Goal: Communication & Community: Ask a question

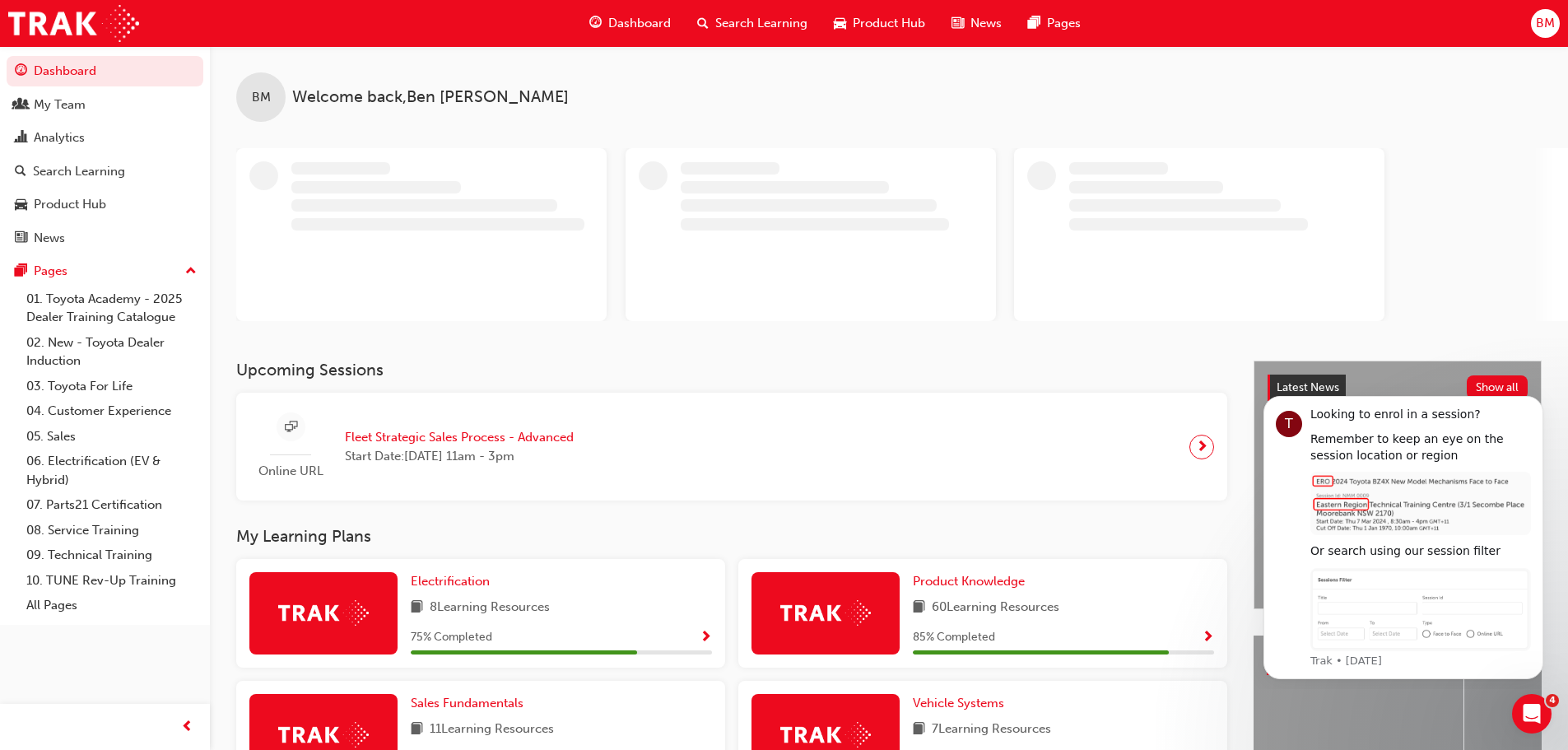
click at [752, 24] on span "Search Learning" at bounding box center [760, 24] width 92 height 19
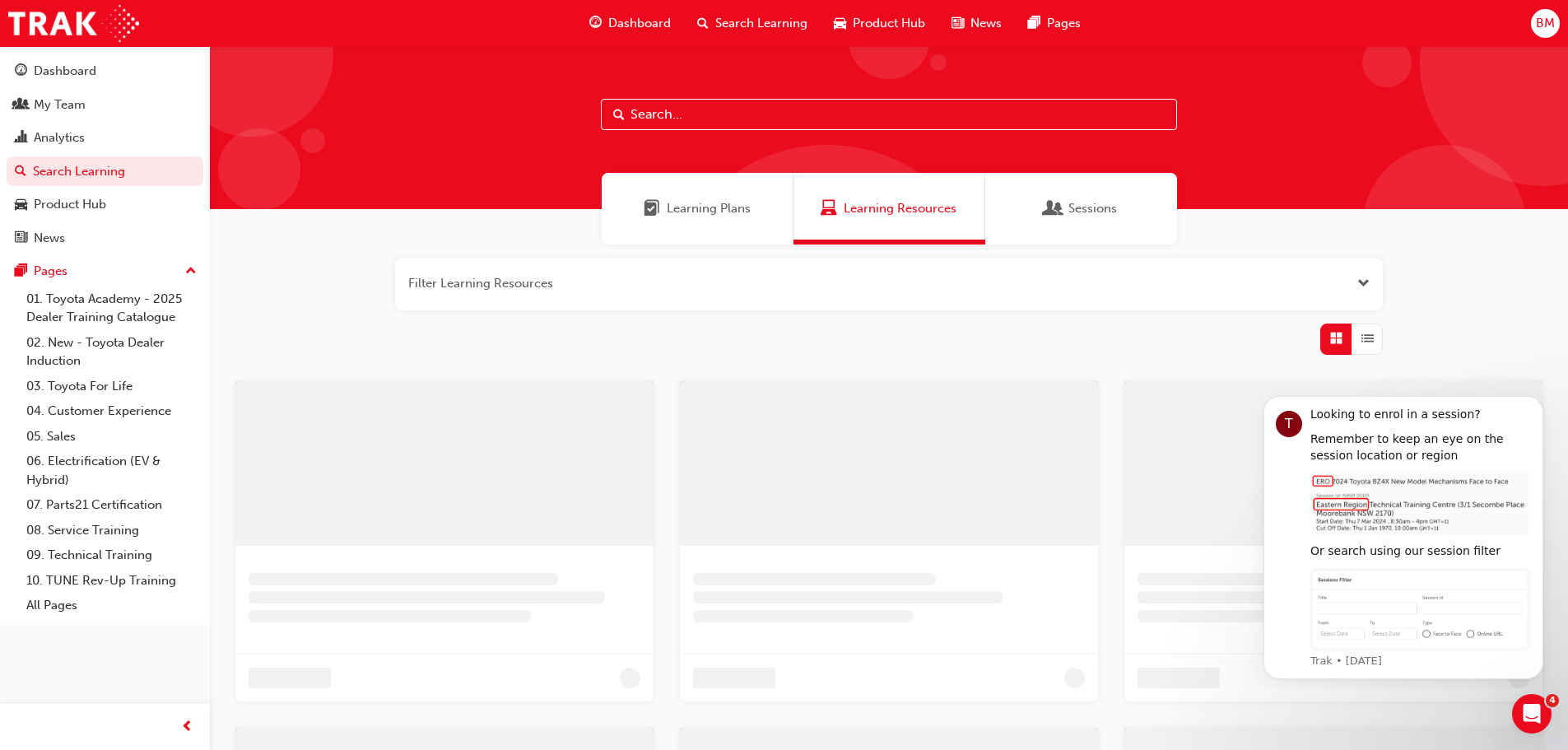
click at [744, 114] on input "text" at bounding box center [888, 115] width 576 height 32
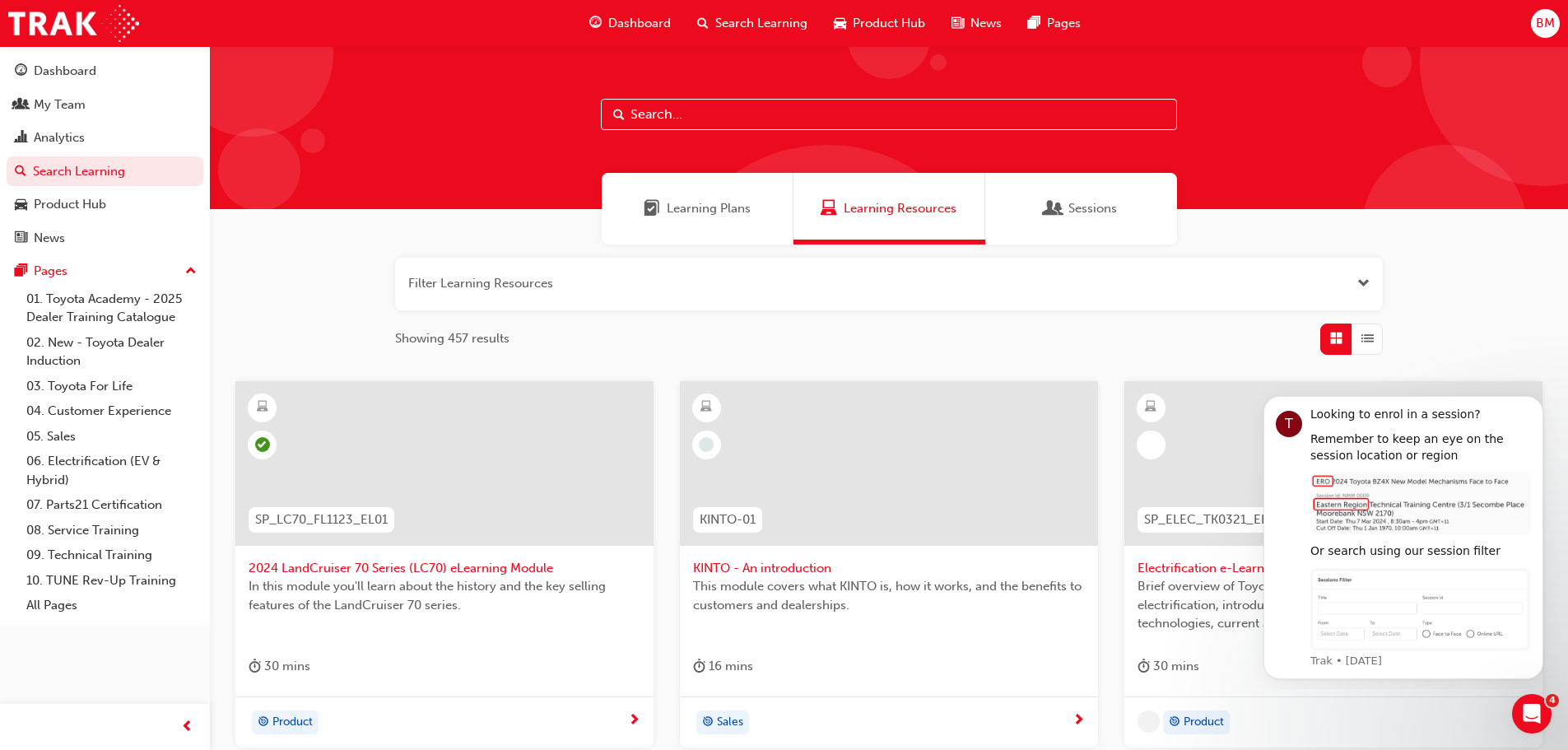
paste input "Fleet Strategic Sales Process - Advanced"
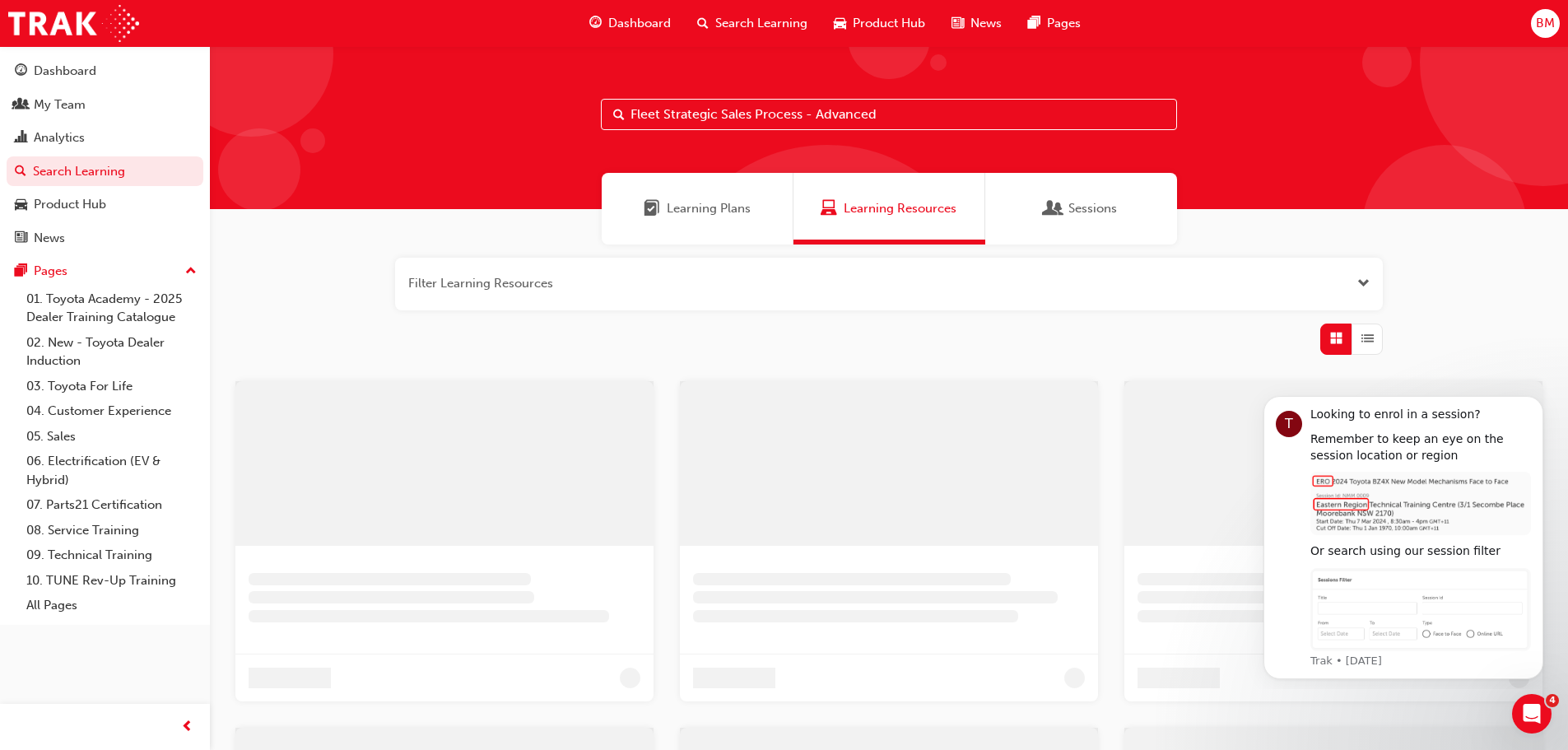
type input "Fleet Strategic Sales Process - Advanced"
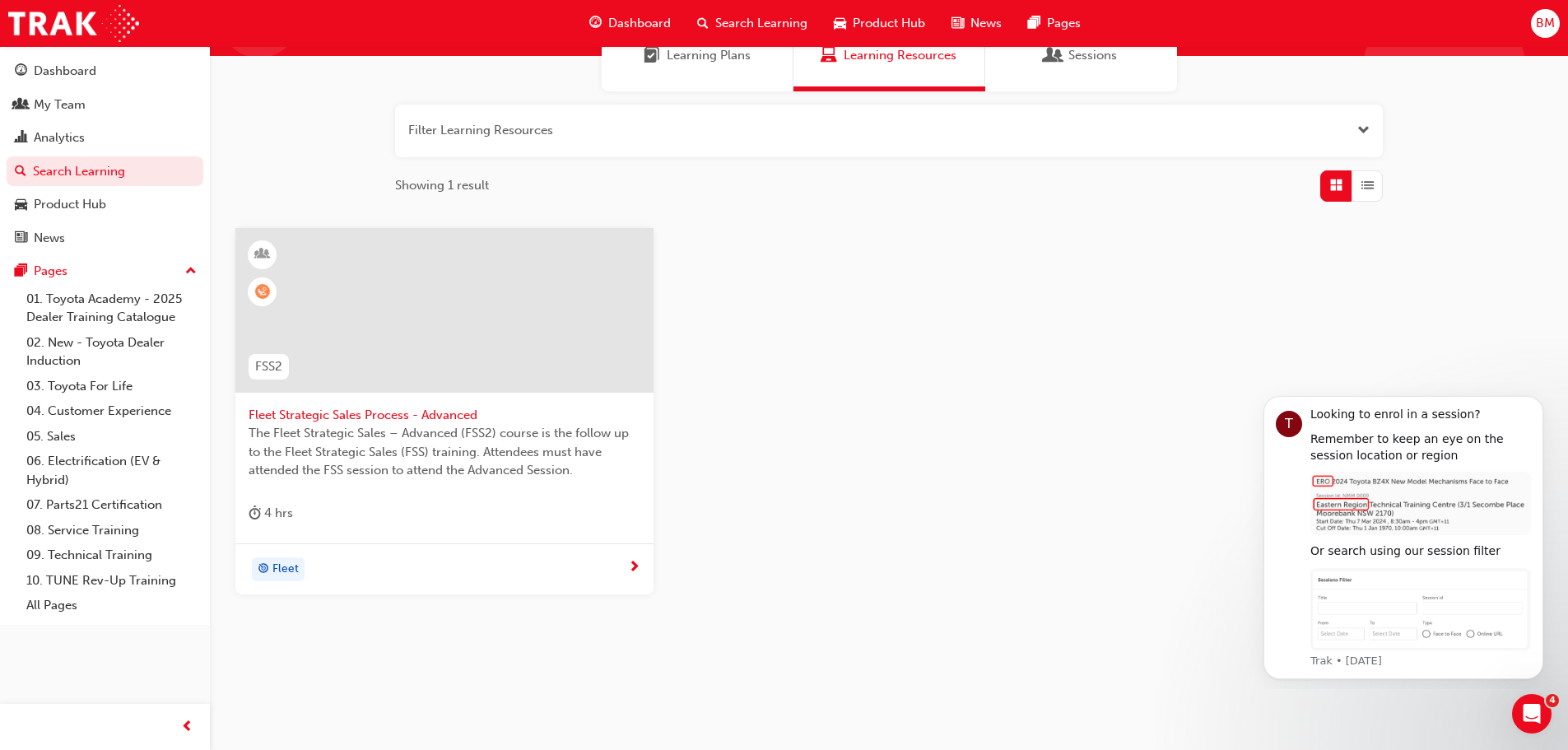
scroll to position [157, 0]
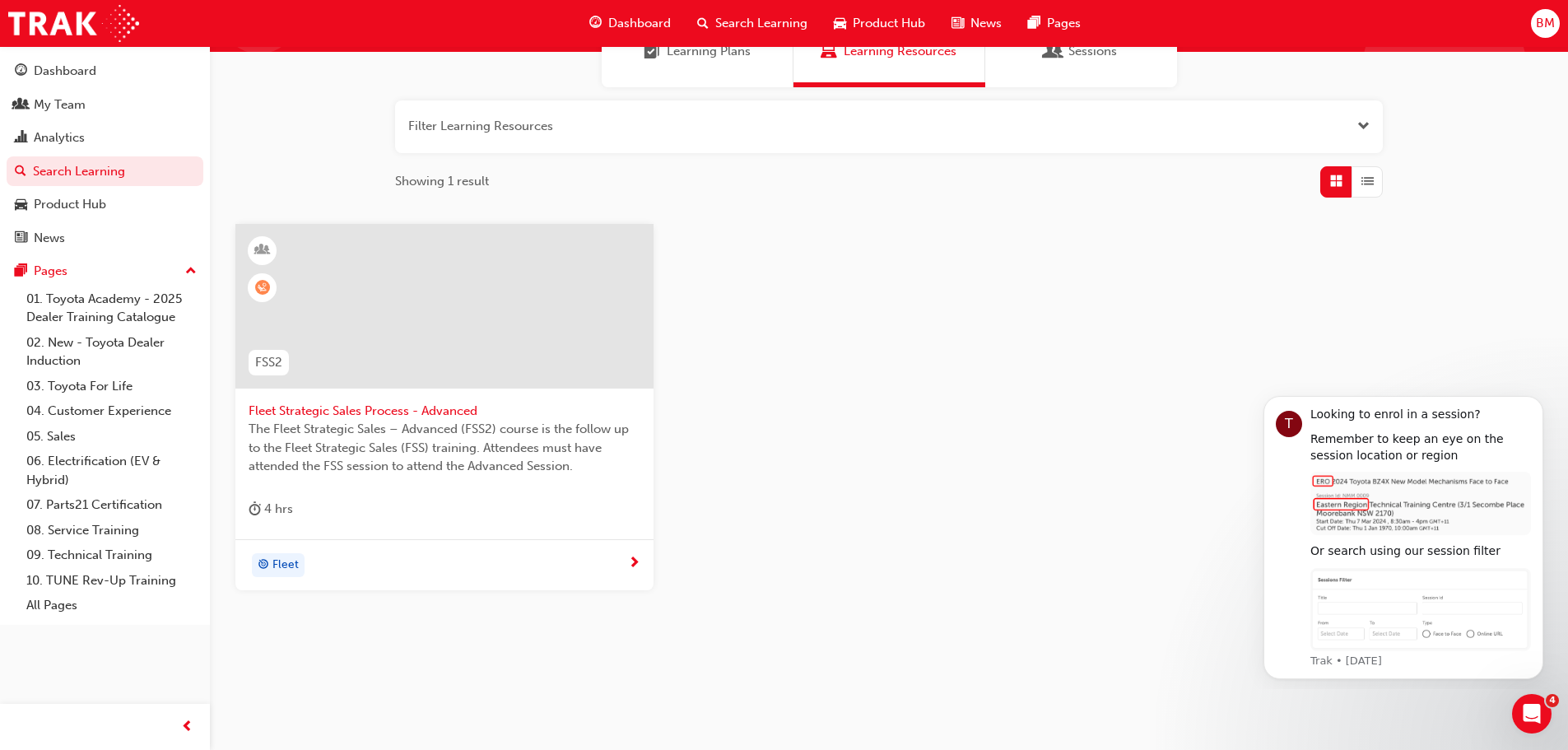
click at [364, 408] on span "Fleet Strategic Sales Process - Advanced" at bounding box center [444, 411] width 392 height 19
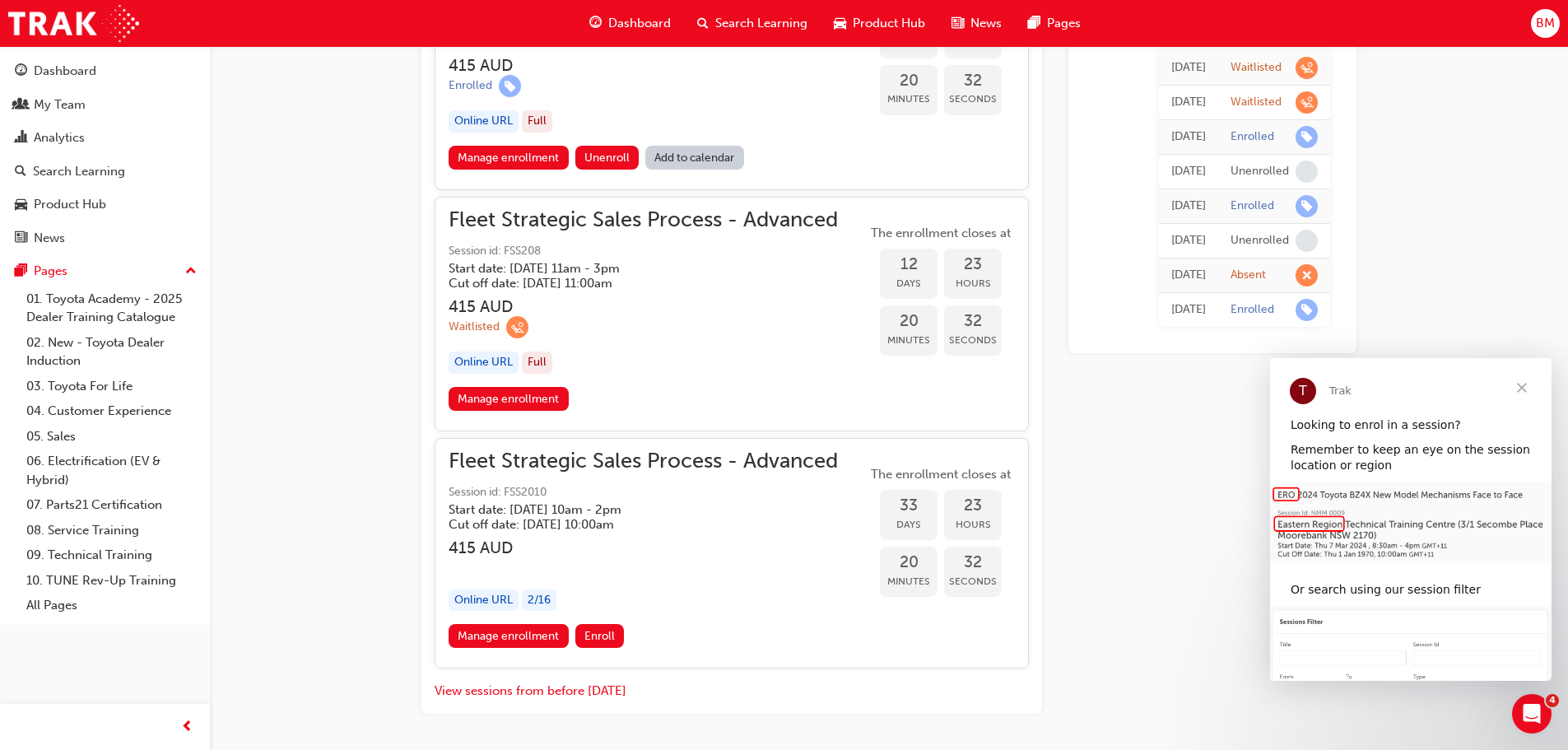
scroll to position [2016, 0]
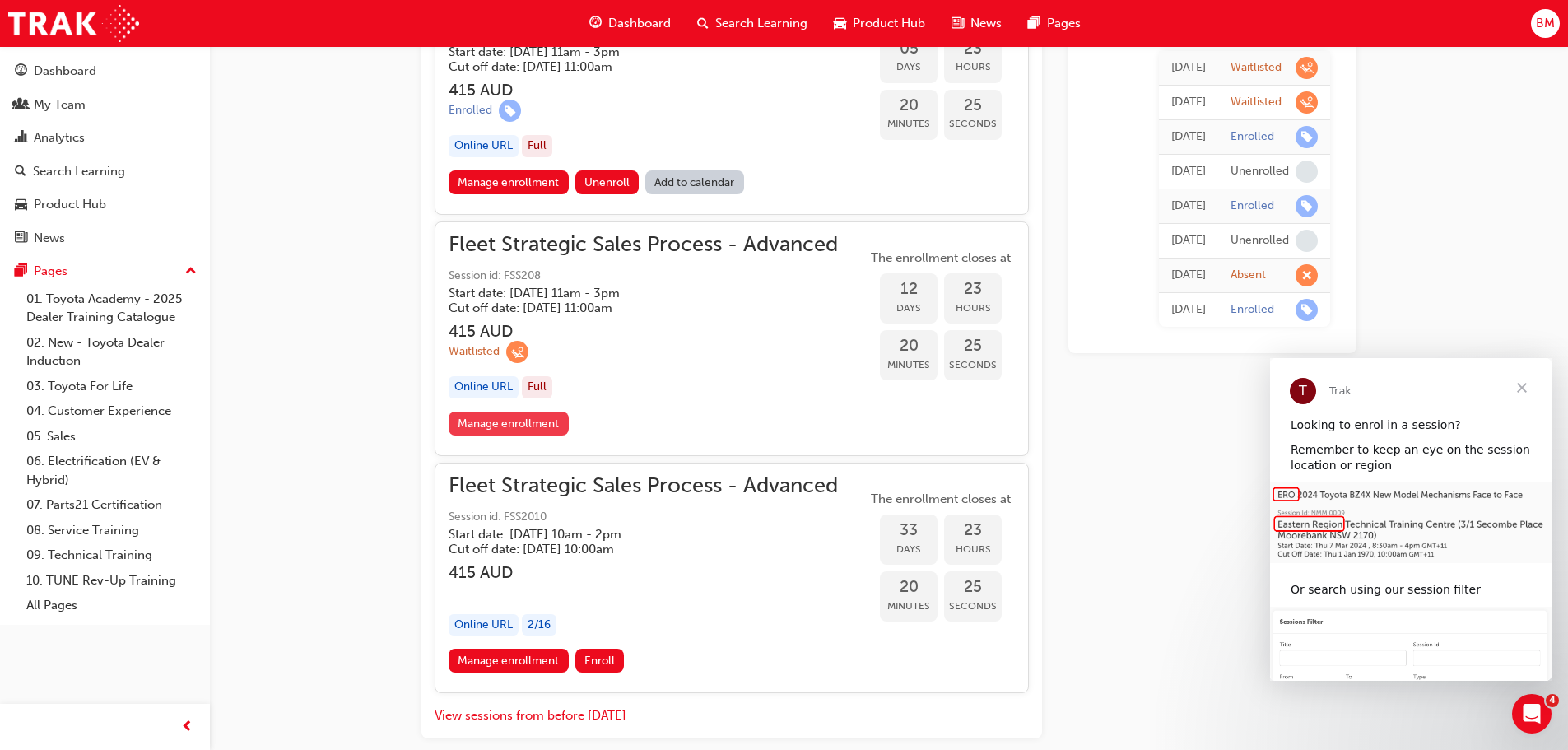
click at [499, 420] on link "Manage enrollment" at bounding box center [508, 423] width 120 height 24
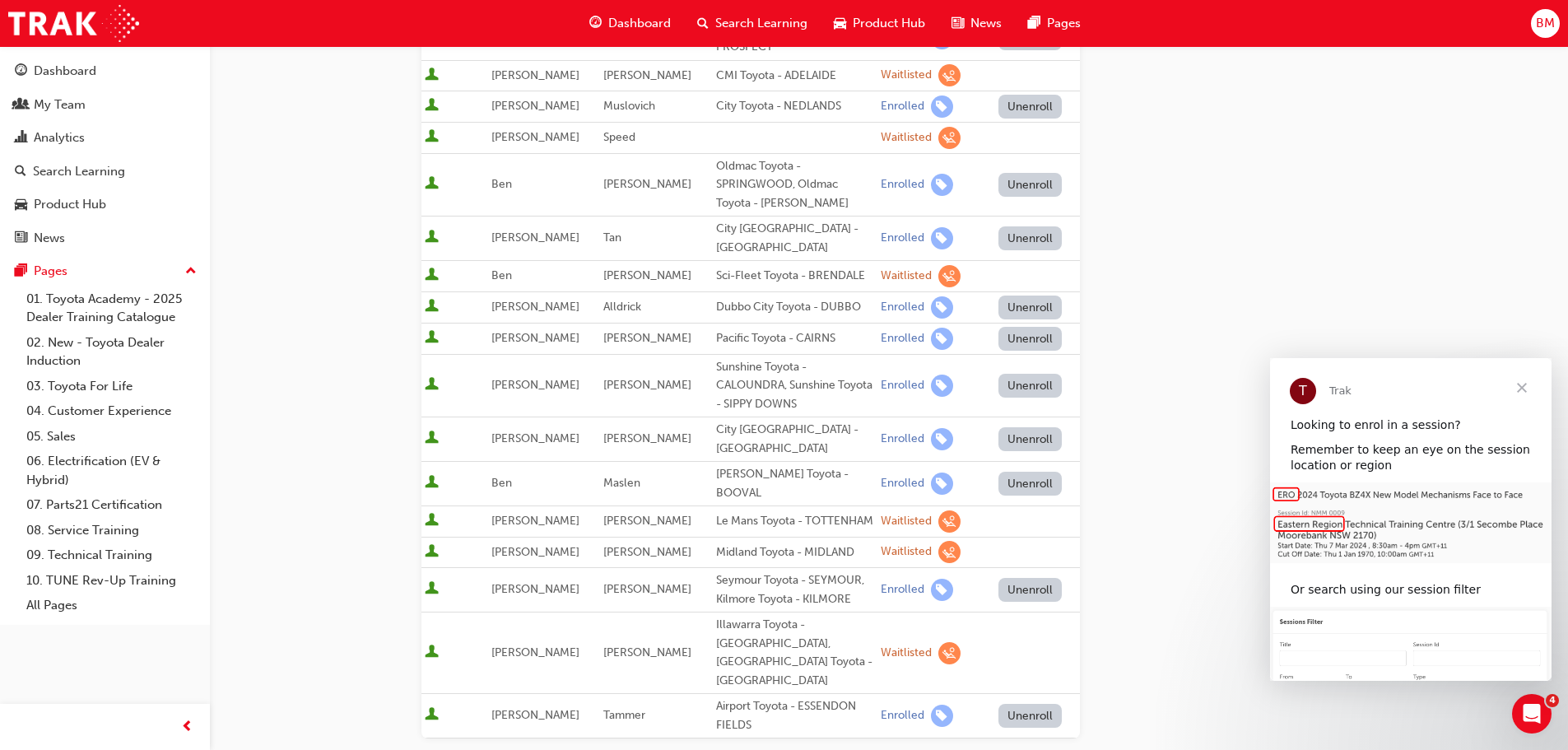
scroll to position [938, 0]
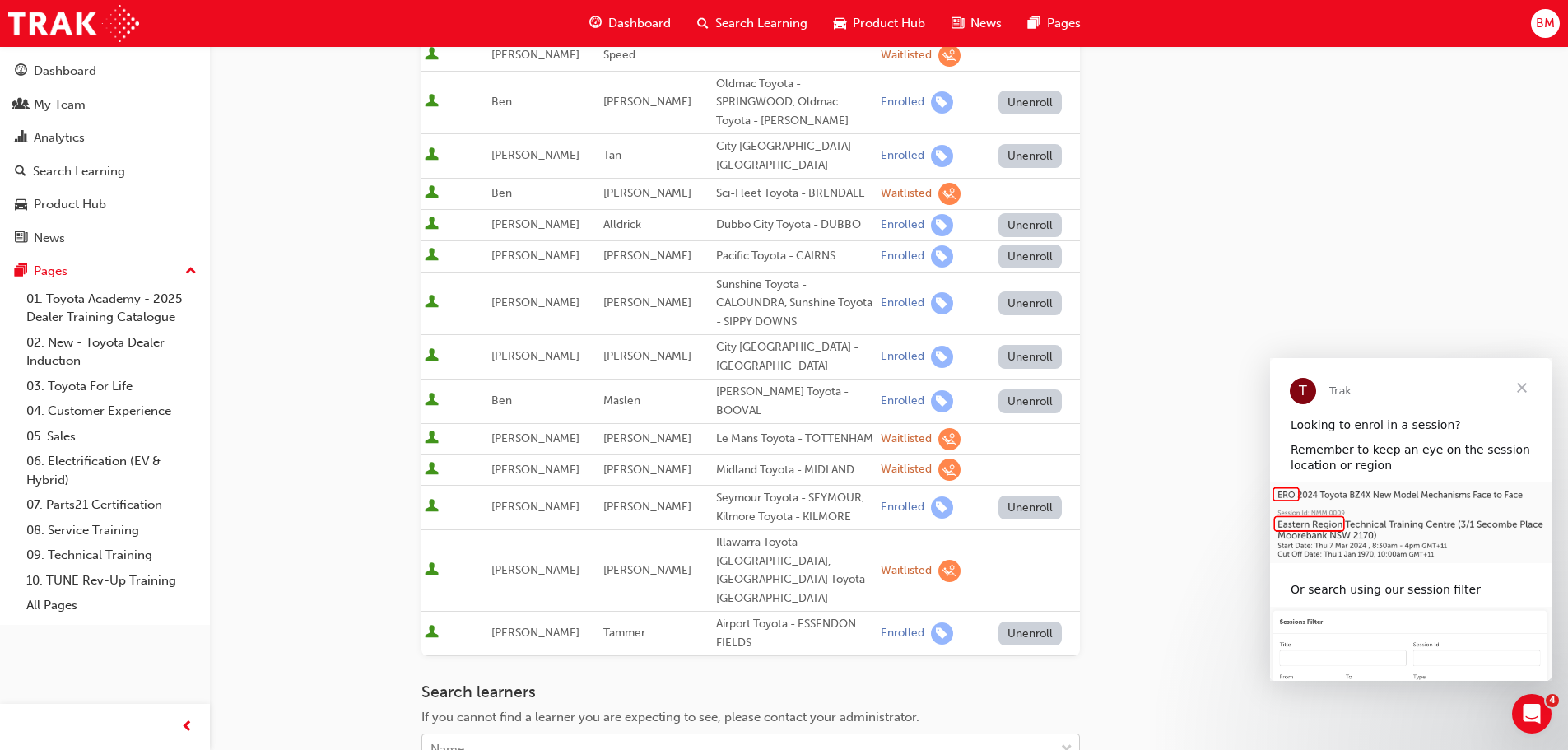
click at [516, 735] on div "Name" at bounding box center [738, 749] width 632 height 29
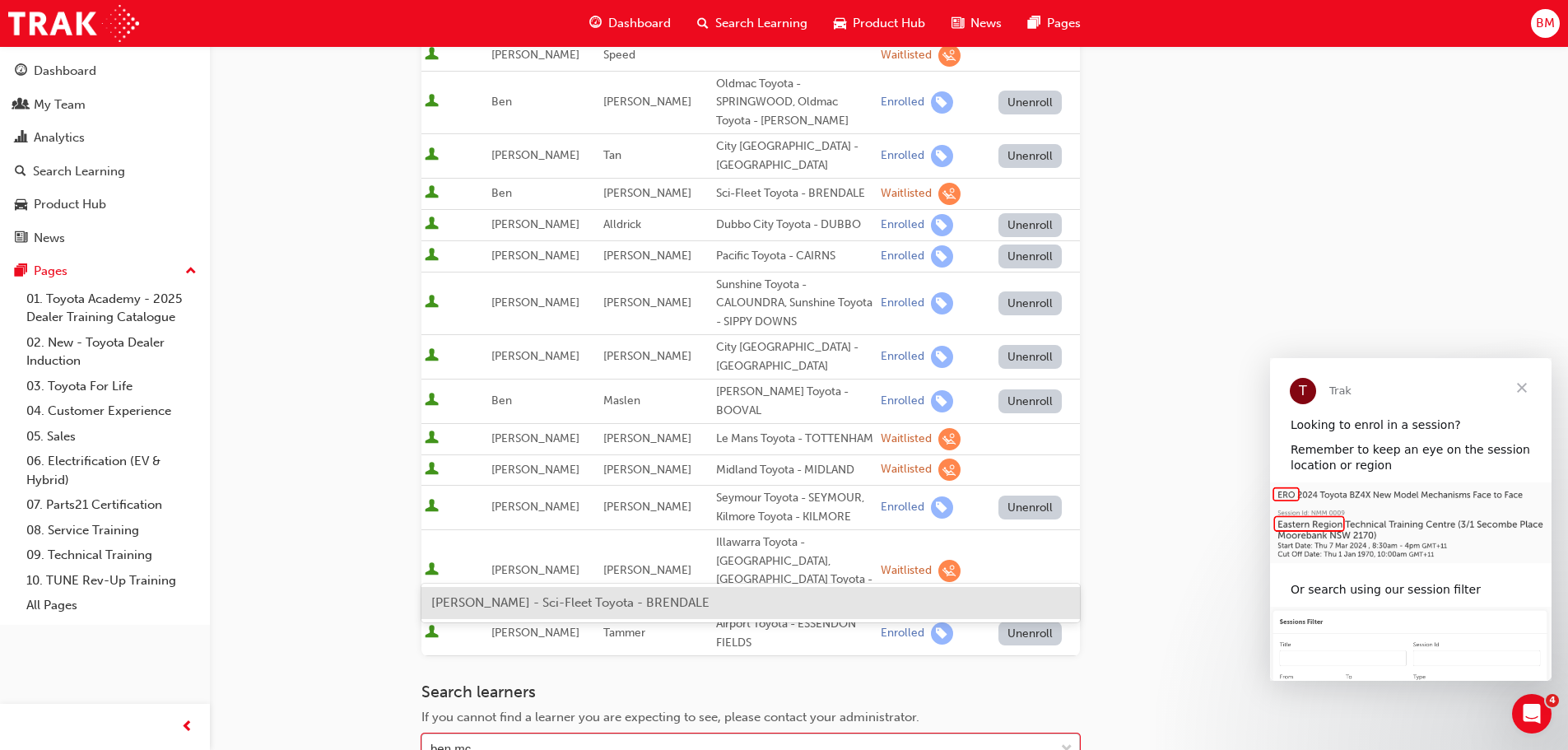
type input "ben mcd"
click at [514, 602] on span "Ben McDonald - Sci-Fleet Toyota - BRENDALE" at bounding box center [570, 602] width 278 height 15
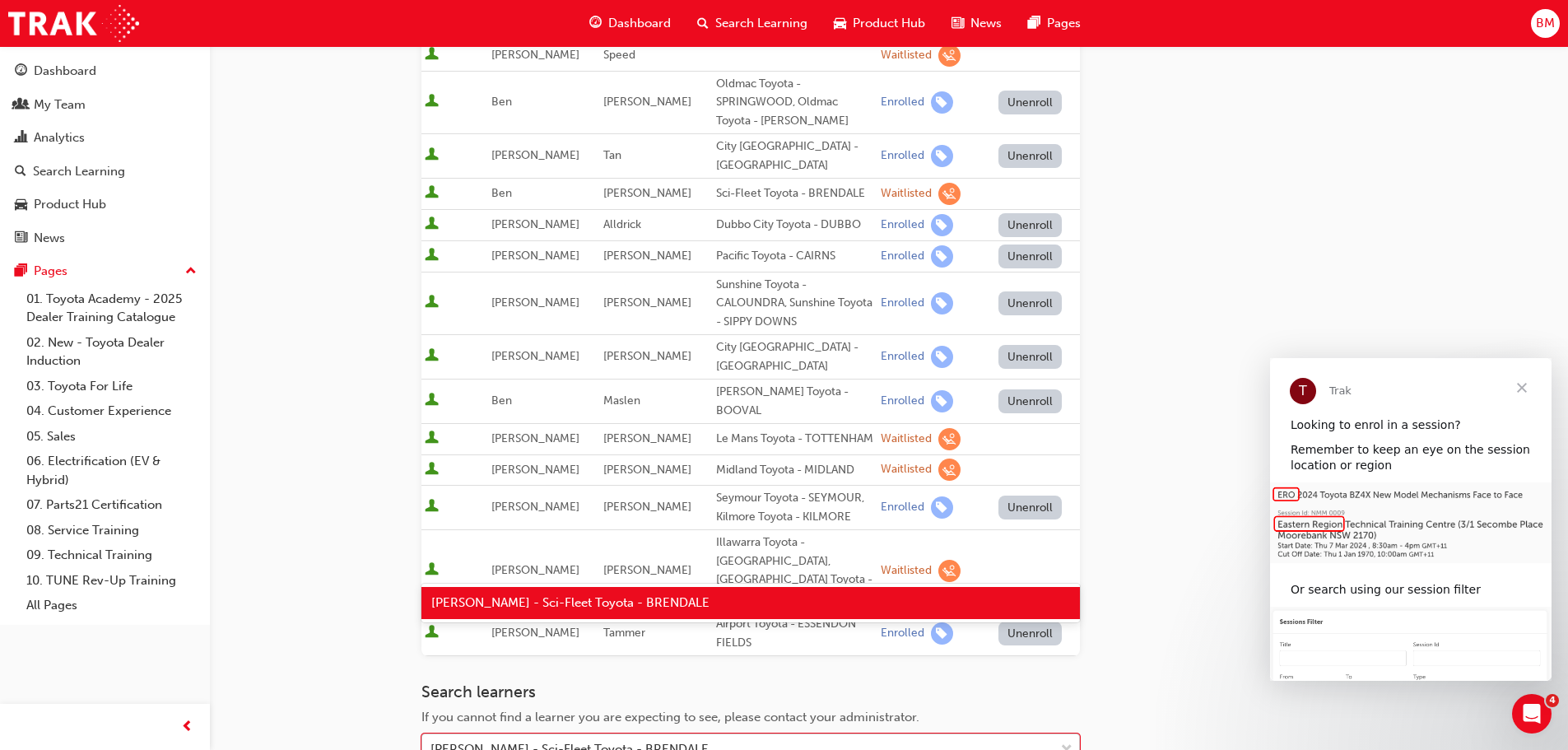
click at [647, 740] on div "Ben McDonald - Sci-Fleet Toyota - BRENDALE" at bounding box center [569, 750] width 278 height 19
click at [567, 607] on span "Ben McDonald - Sci-Fleet Toyota - BRENDALE" at bounding box center [570, 602] width 278 height 15
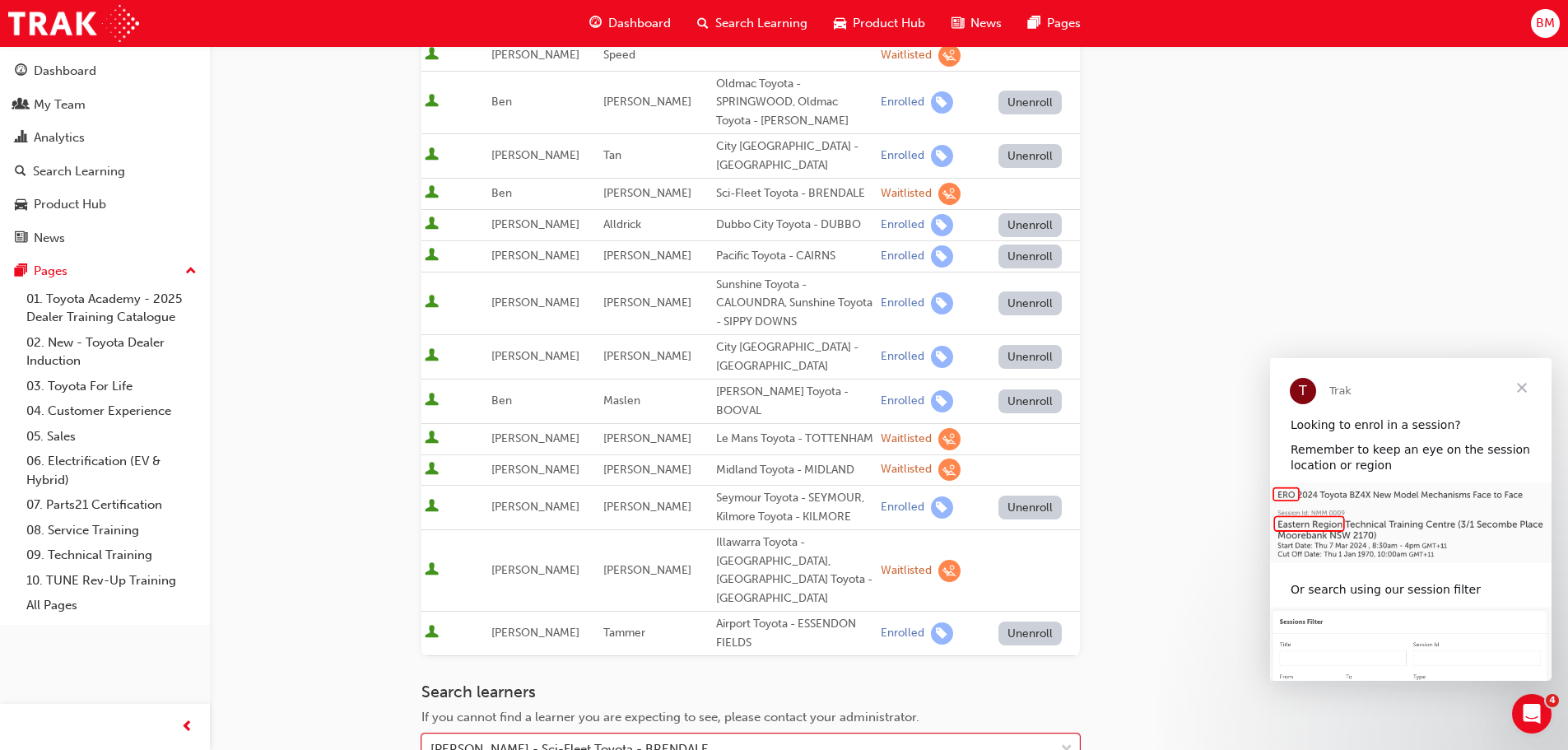
click at [567, 682] on div "Search learners If you cannot find a learner you are expecting to see, please c…" at bounding box center [750, 740] width 659 height 116
click at [567, 740] on div "Ben McDonald - Sci-Fleet Toyota - BRENDALE" at bounding box center [569, 750] width 278 height 19
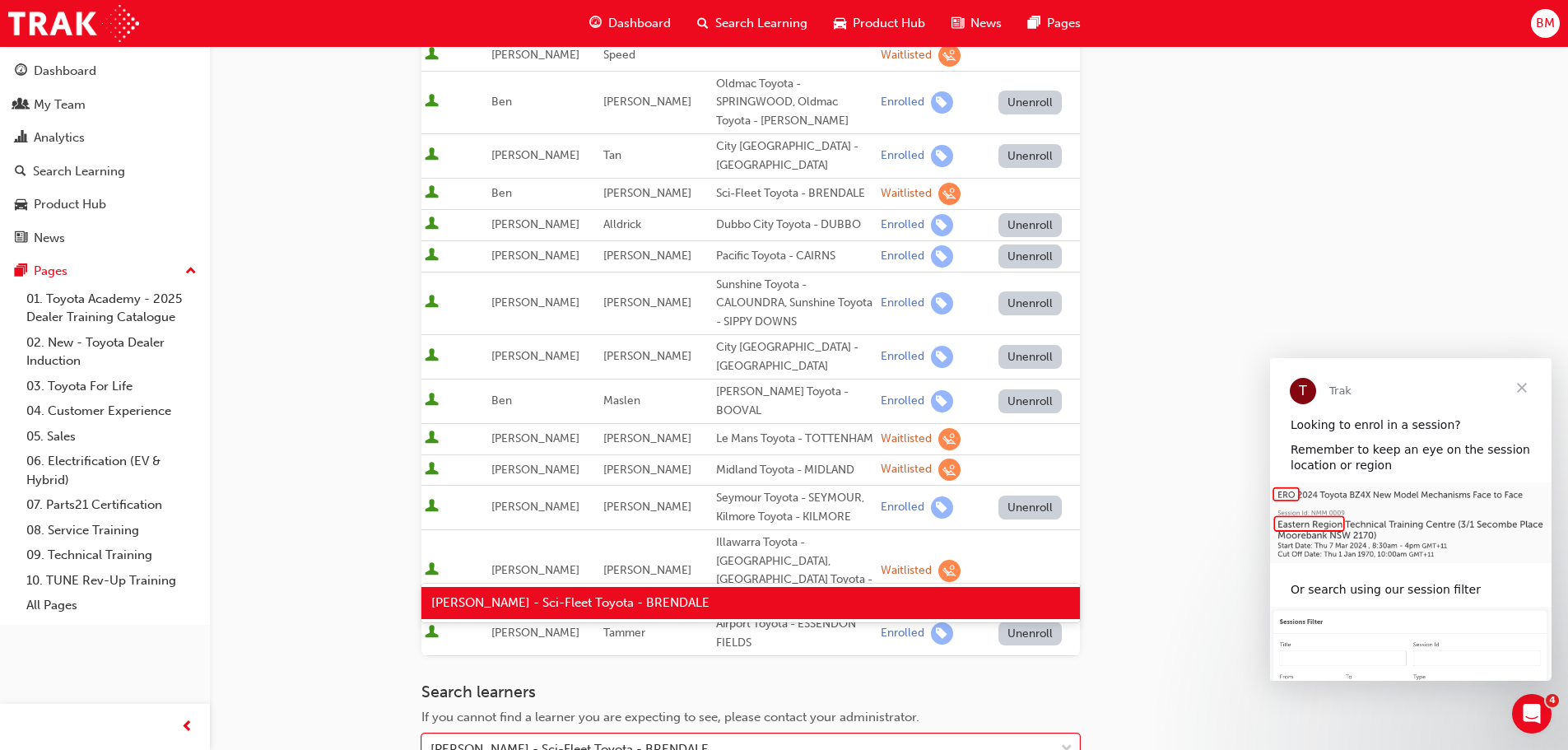
click at [308, 620] on div "Go to session detail page Manage enrollment for Fleet Strategic Sales Process -…" at bounding box center [784, 40] width 1568 height 1957
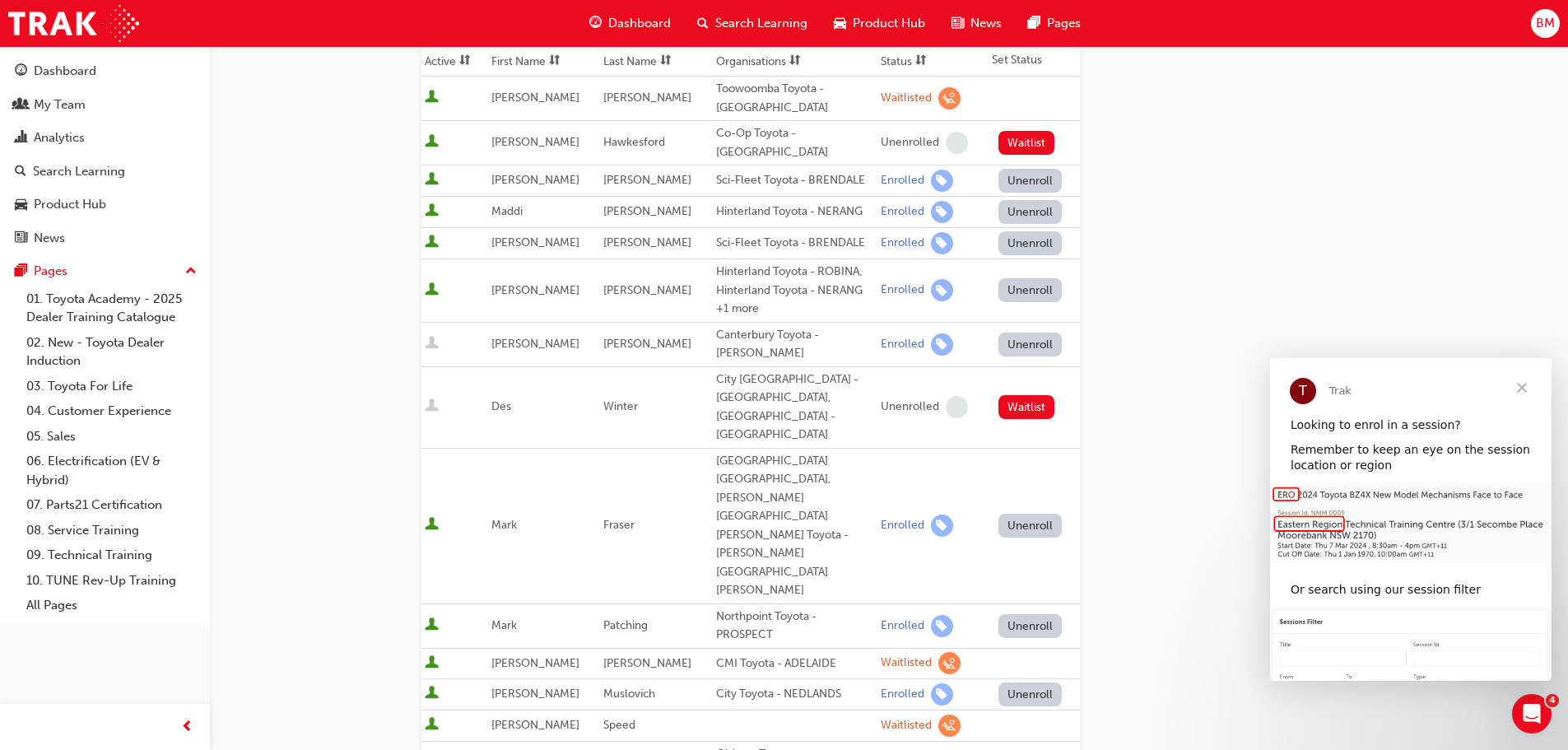
scroll to position [196, 0]
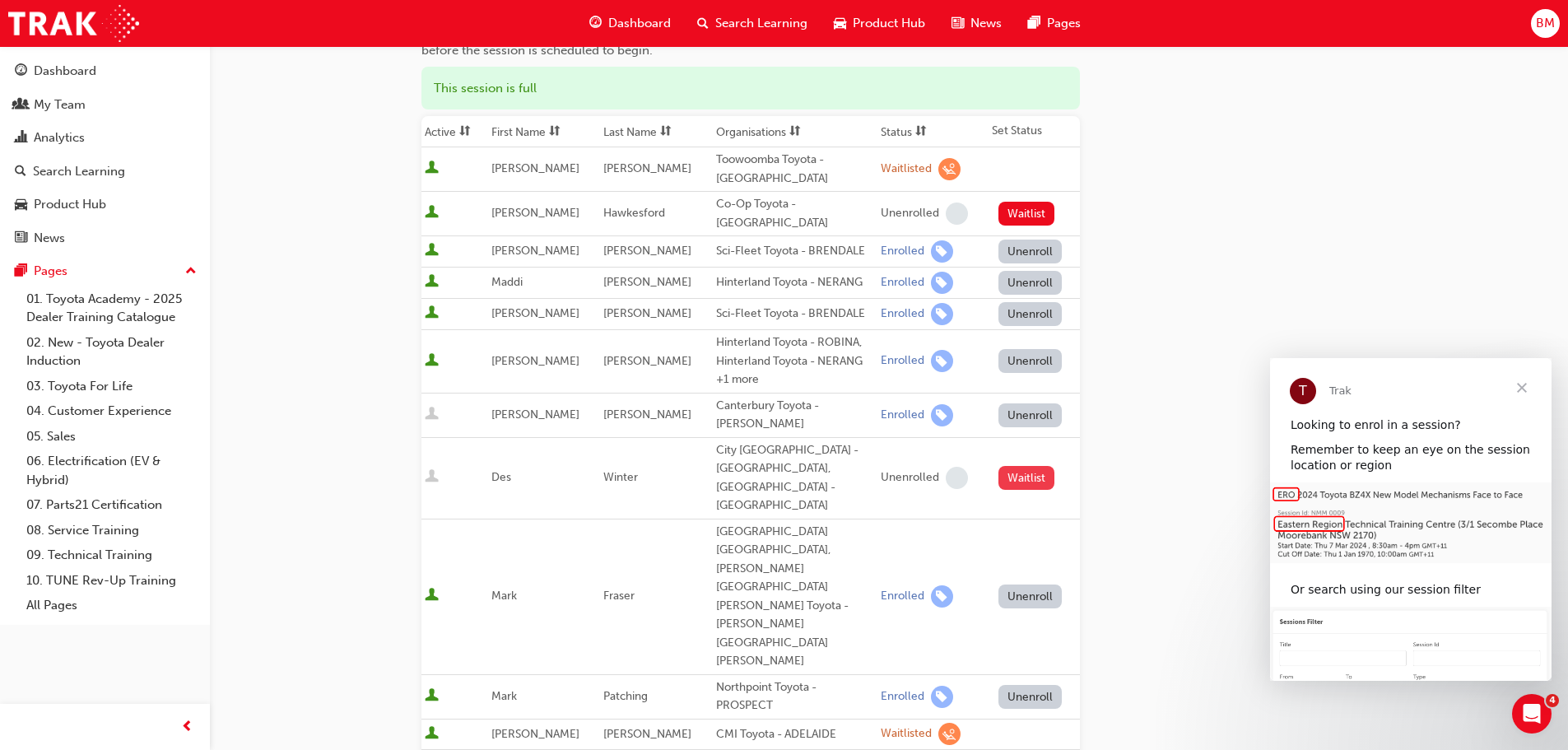
click at [1008, 466] on button "Waitlist" at bounding box center [1026, 477] width 57 height 24
click at [902, 470] on div "Waitlisted" at bounding box center [906, 478] width 51 height 16
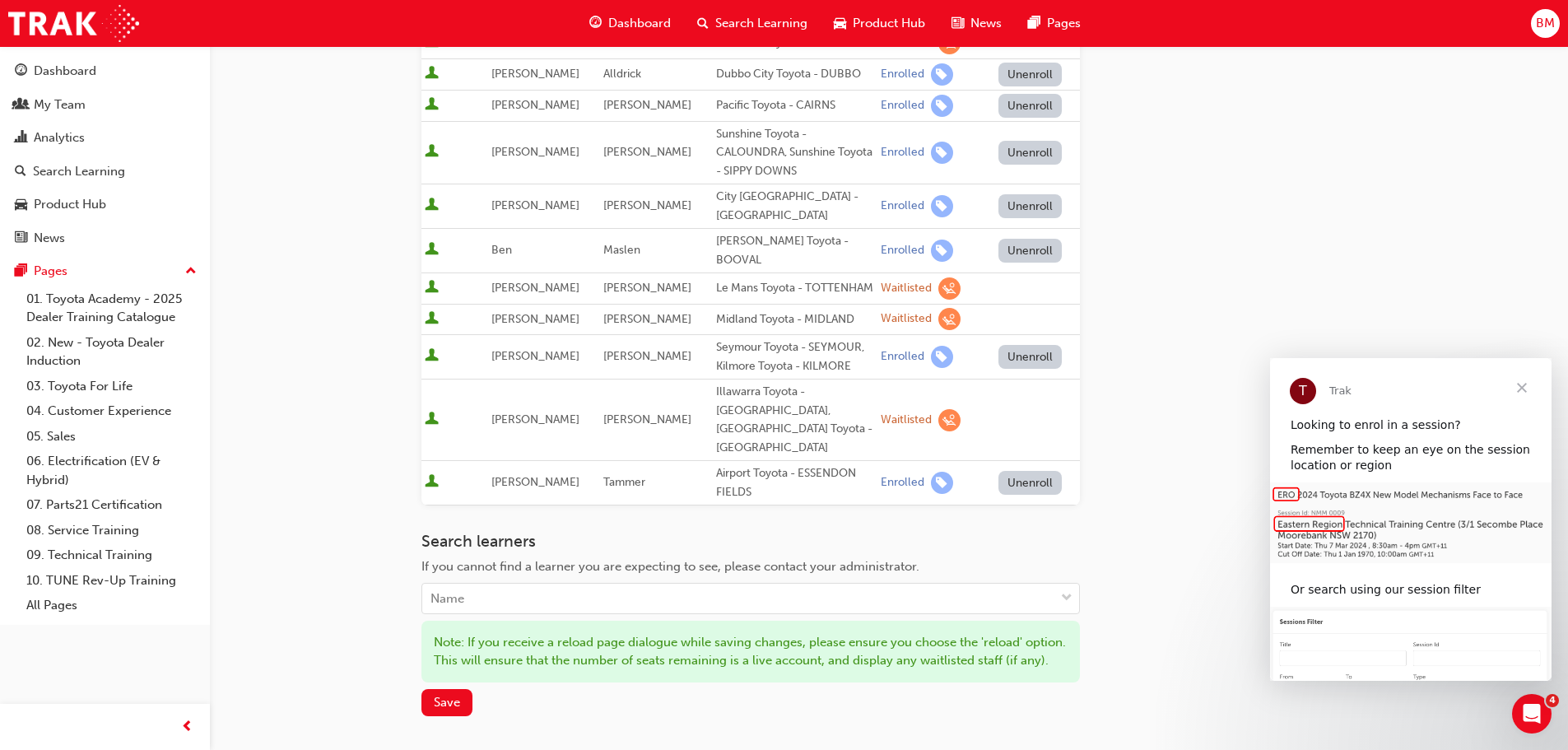
scroll to position [1102, 0]
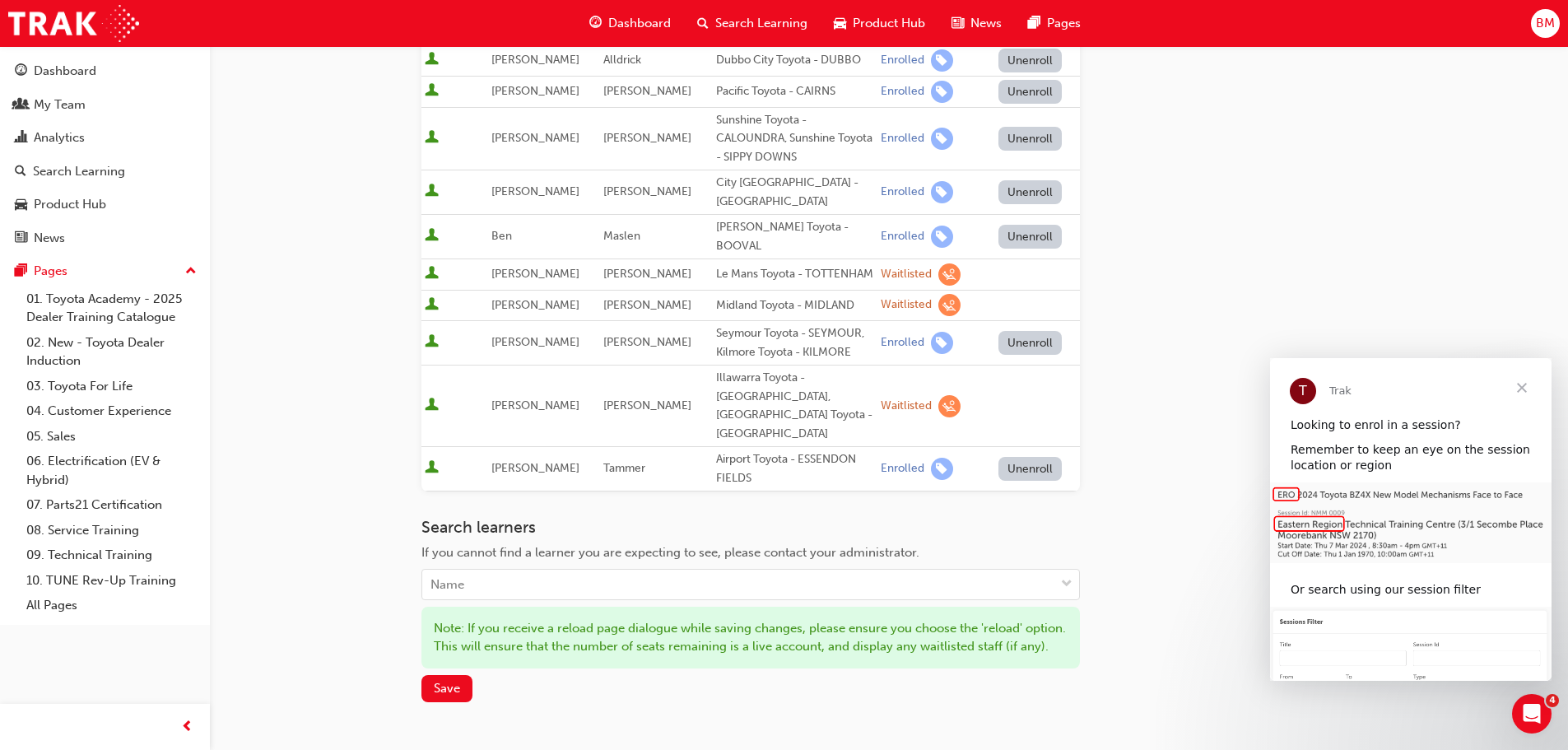
click at [663, 531] on div "Search learners If you cannot find a learner you are expecting to see, please c…" at bounding box center [750, 610] width 659 height 184
click at [444, 681] on span "Save" at bounding box center [447, 688] width 26 height 15
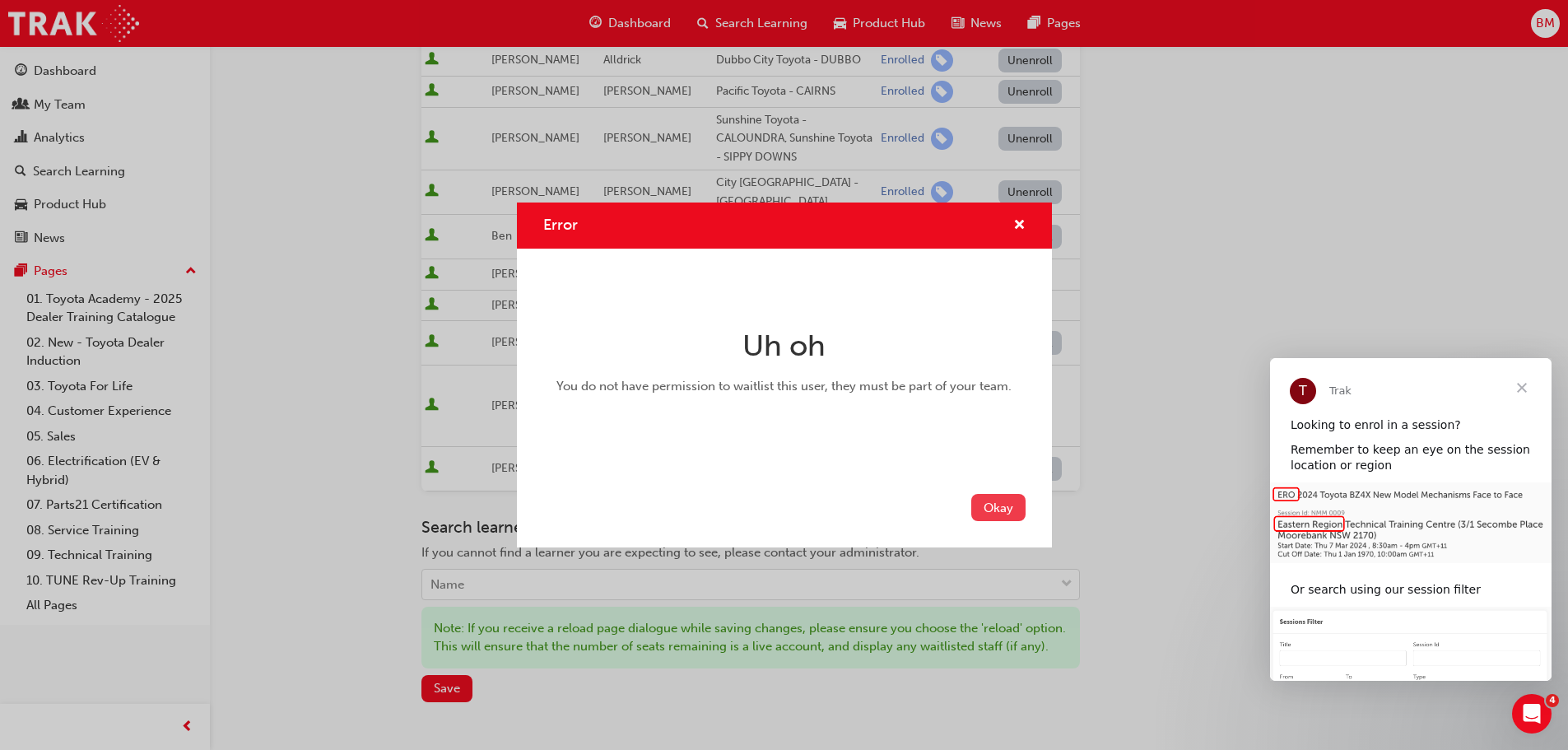
click at [992, 509] on button "Okay" at bounding box center [998, 507] width 54 height 27
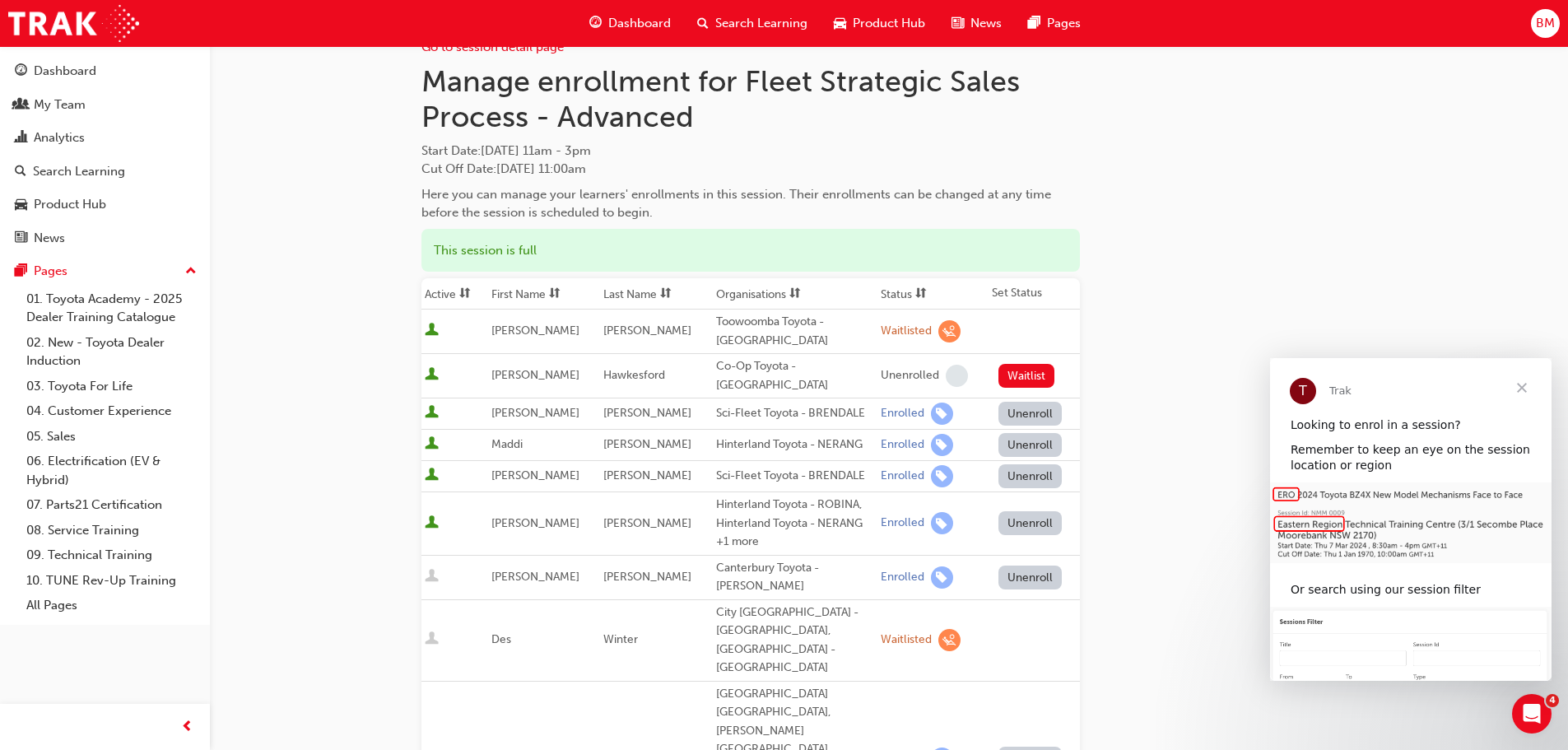
scroll to position [32, 0]
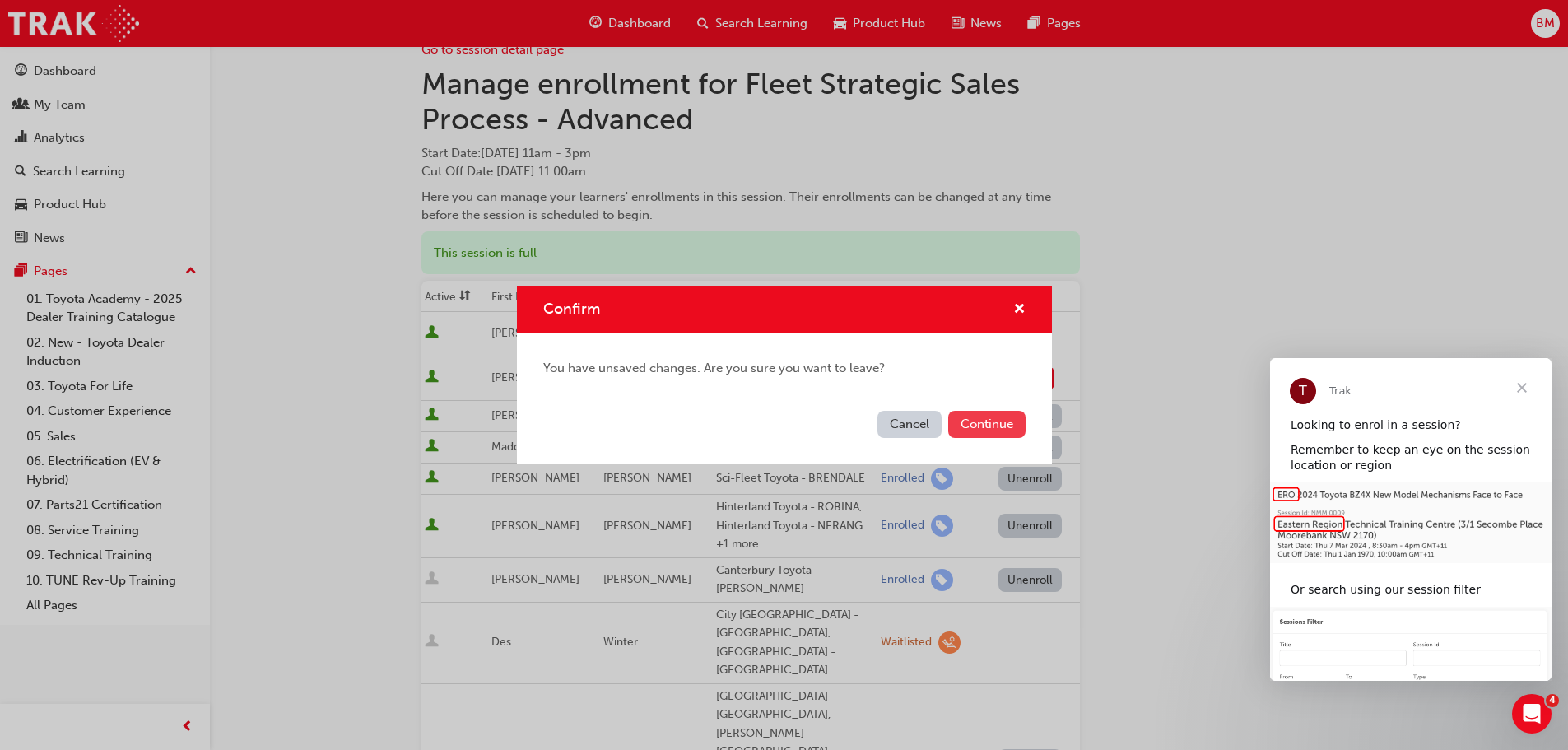
click at [968, 427] on button "Continue" at bounding box center [987, 424] width 77 height 27
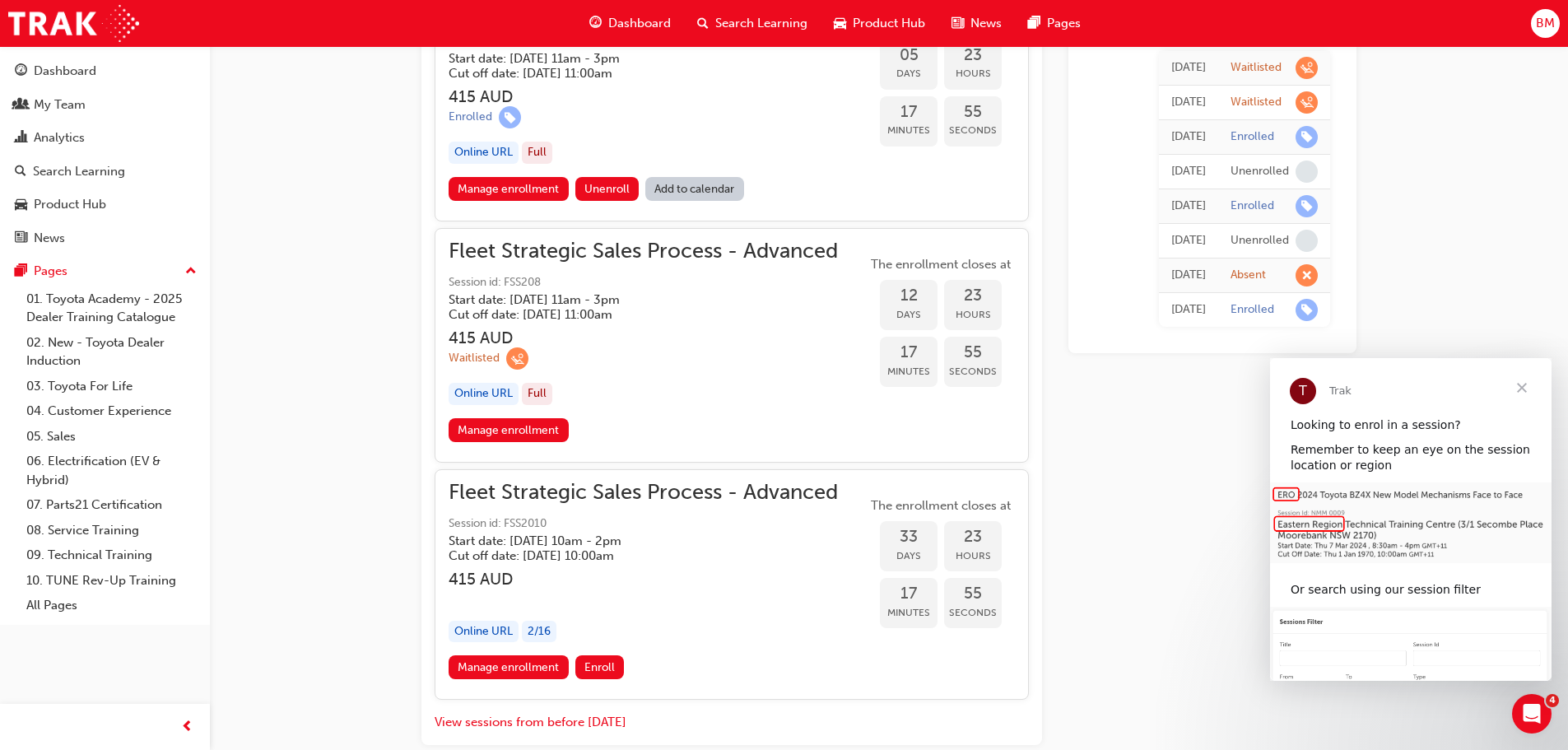
scroll to position [1930, 0]
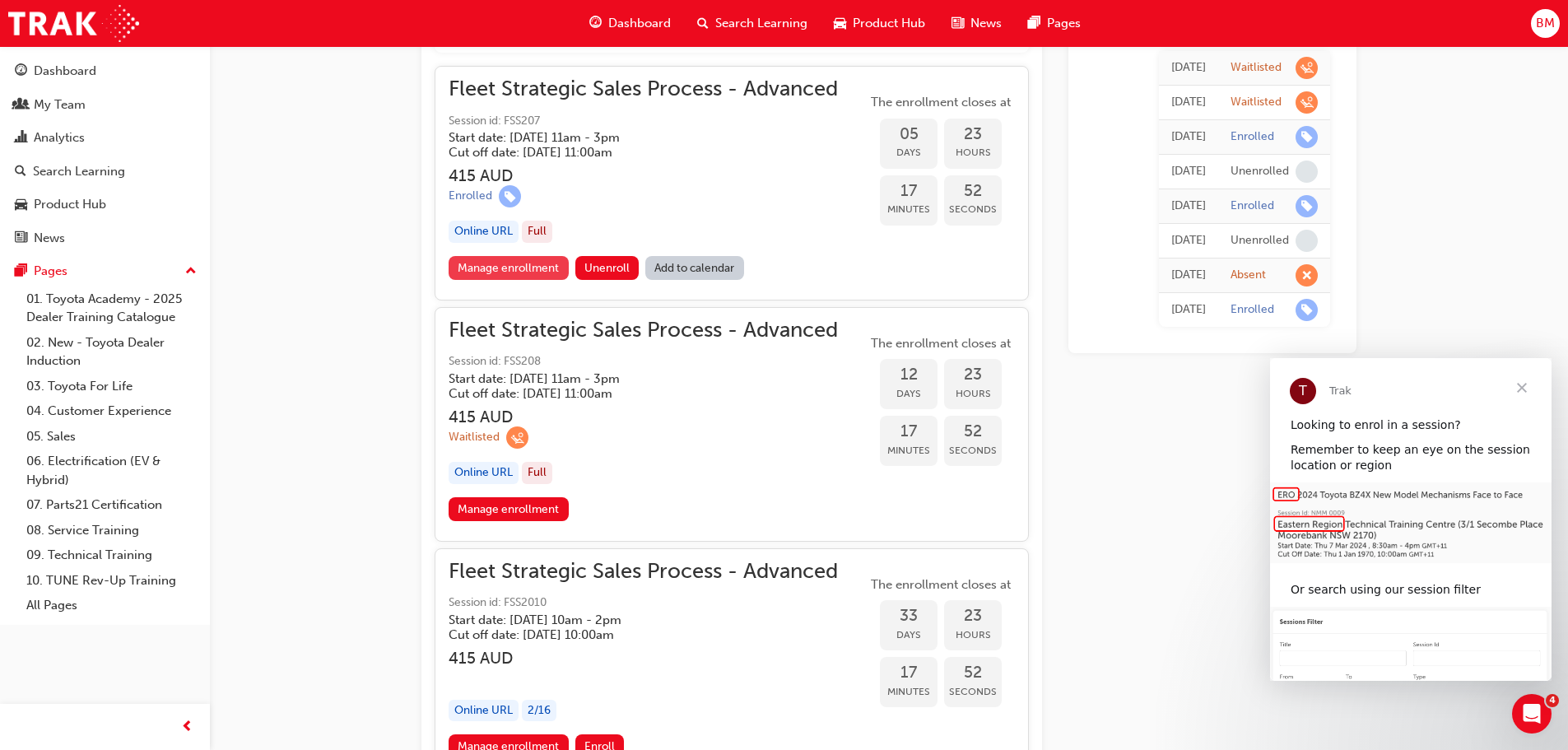
click at [514, 268] on link "Manage enrollment" at bounding box center [508, 268] width 120 height 24
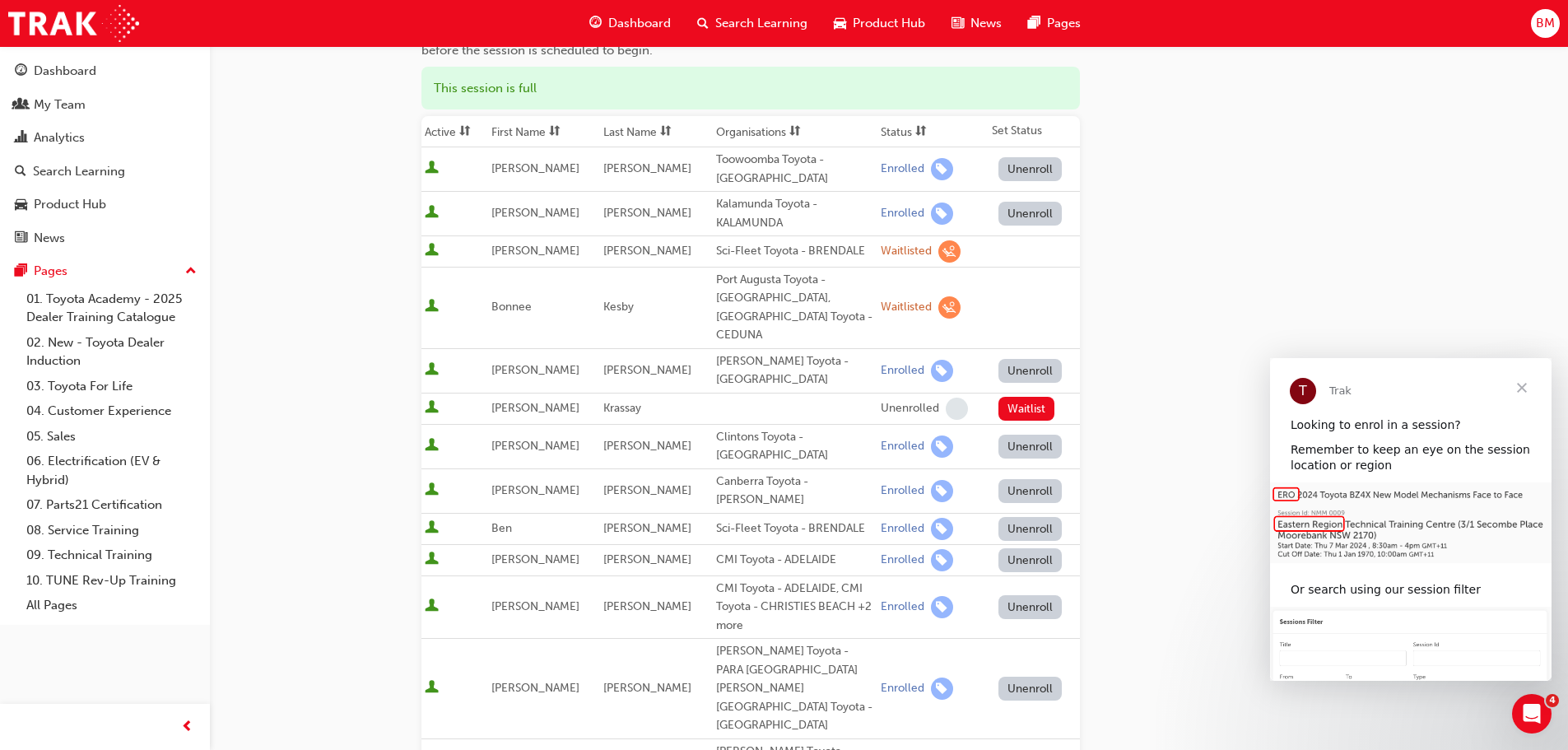
scroll to position [165, 0]
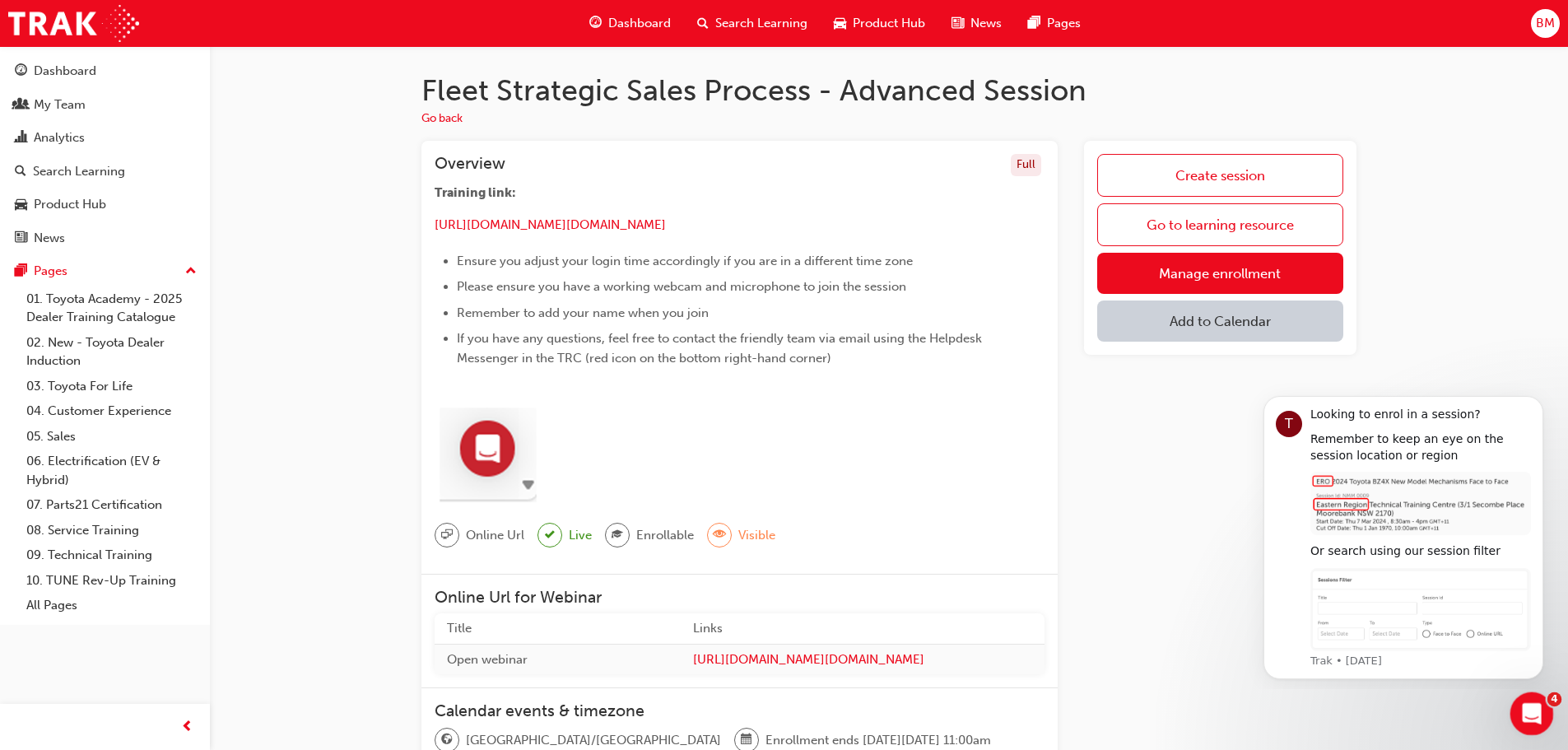
click at [1524, 706] on icon "Open Intercom Messenger" at bounding box center [1529, 711] width 27 height 27
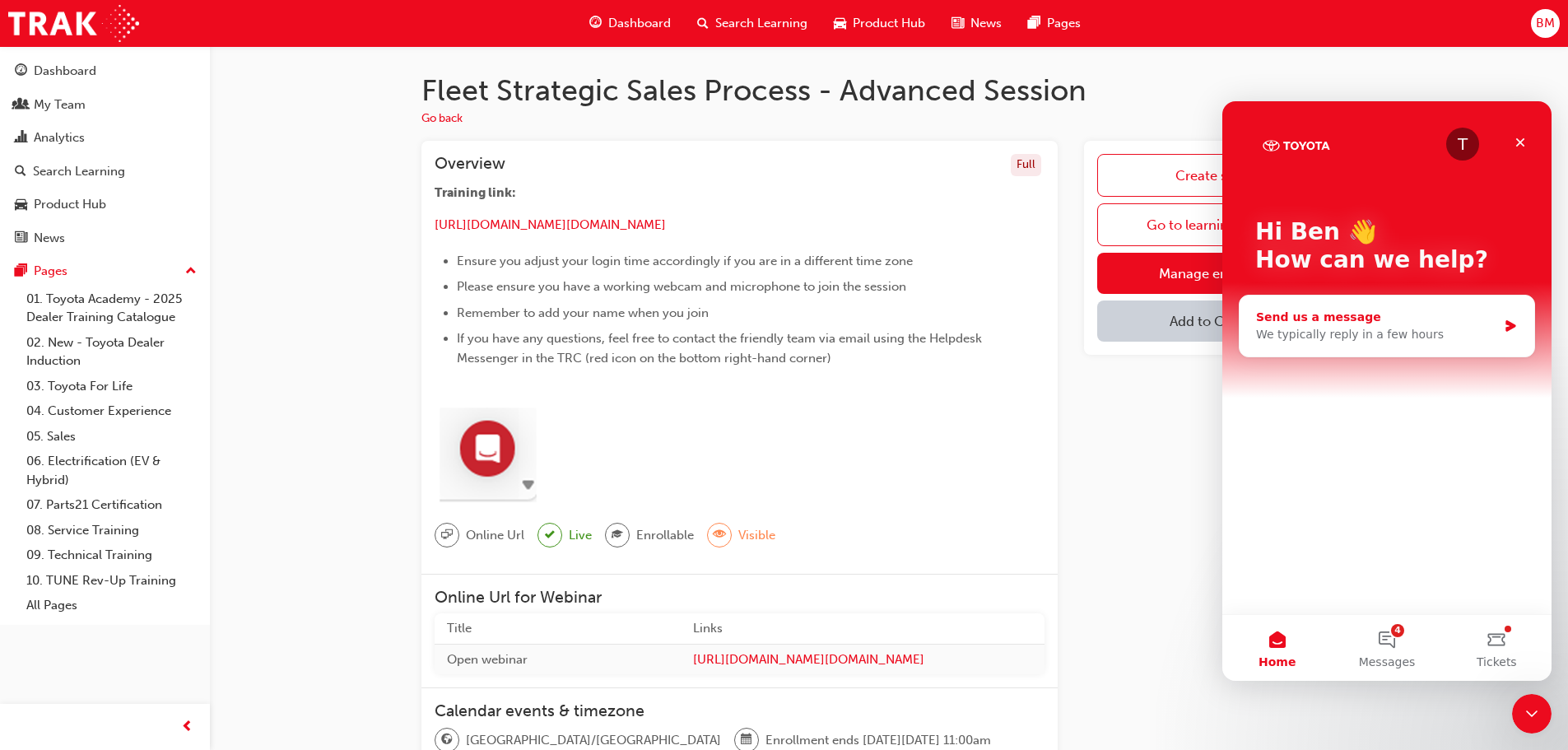
click at [1386, 334] on div "We typically reply in a few hours" at bounding box center [1376, 335] width 241 height 18
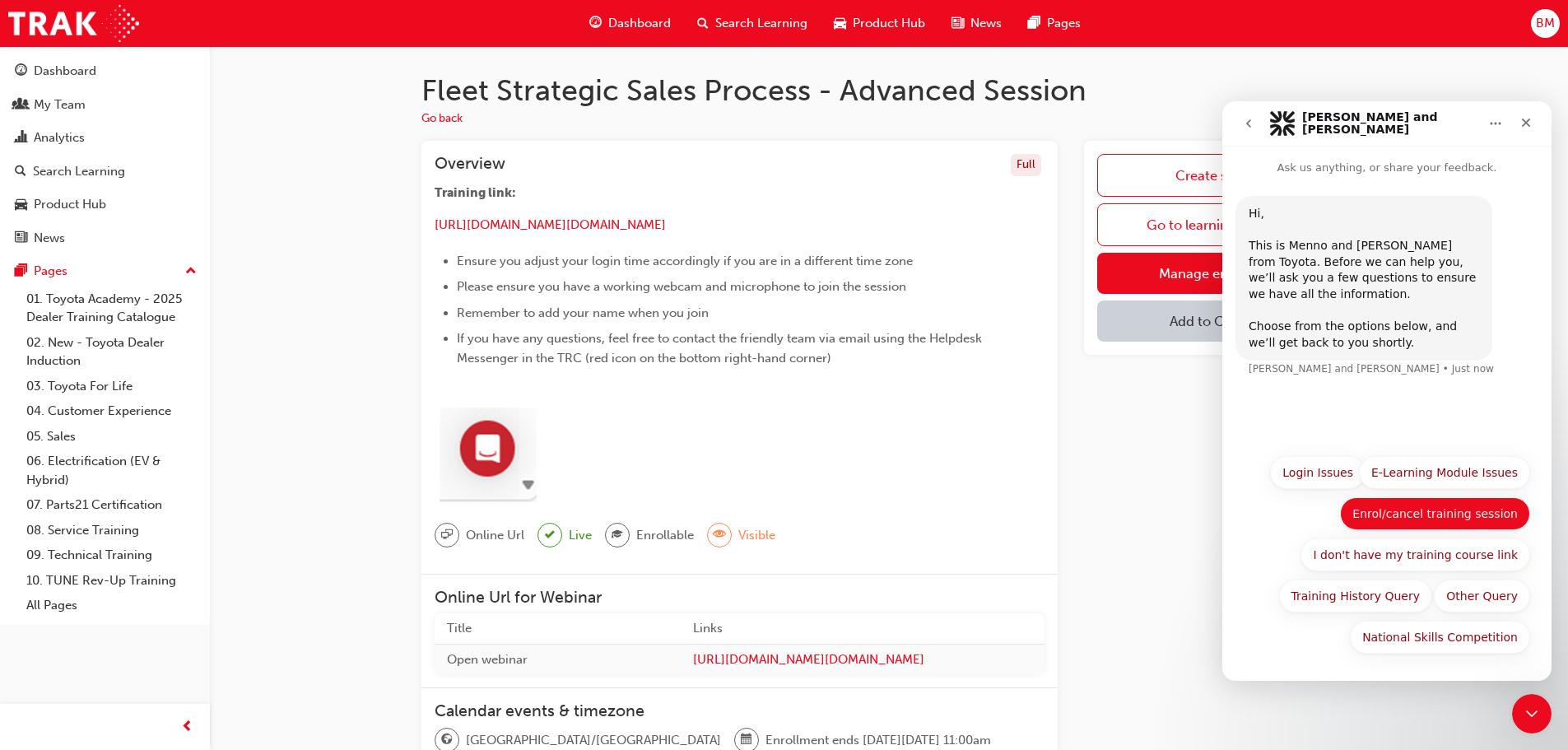
click at [1392, 514] on button "Enrol/cancel training session" at bounding box center [1435, 514] width 190 height 33
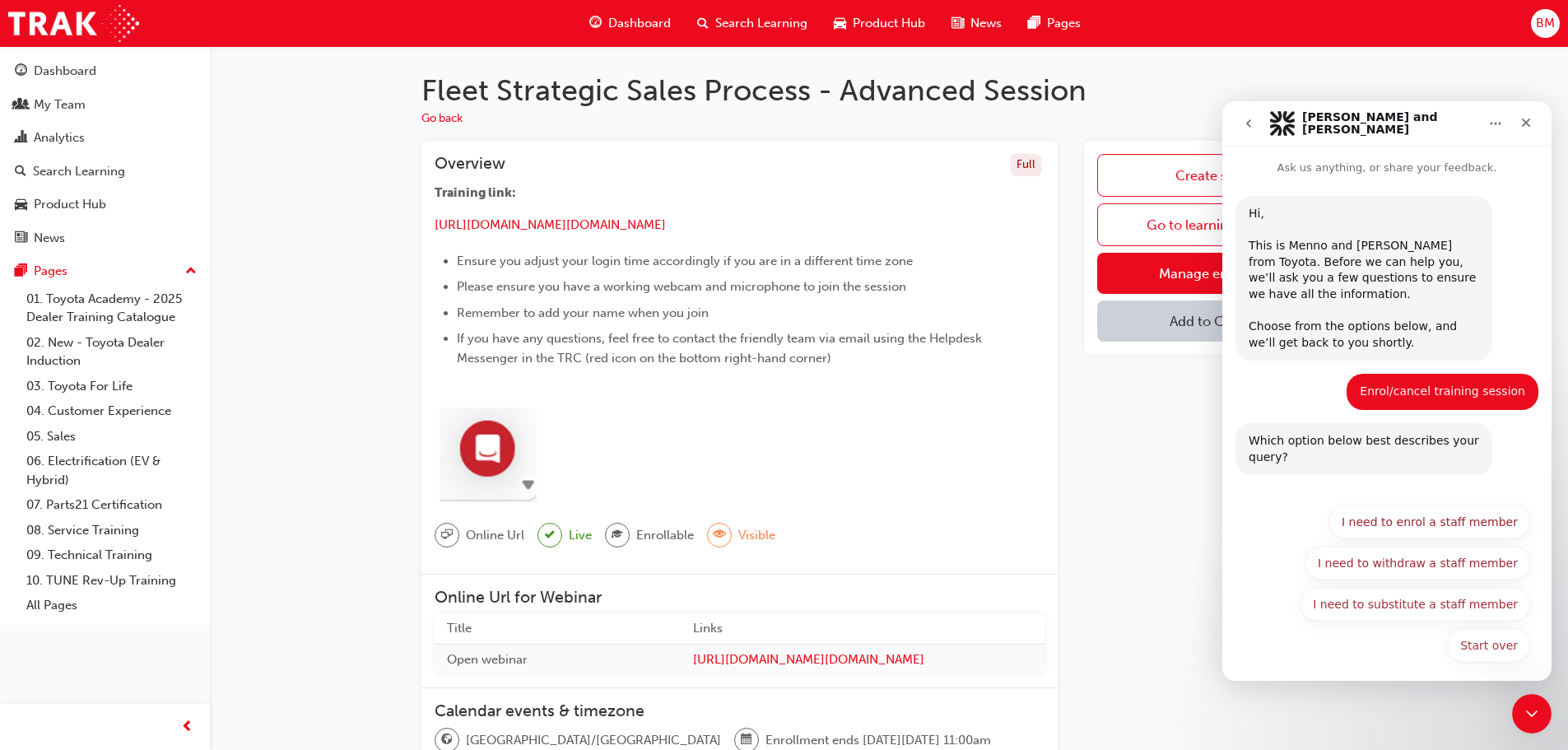
scroll to position [8, 0]
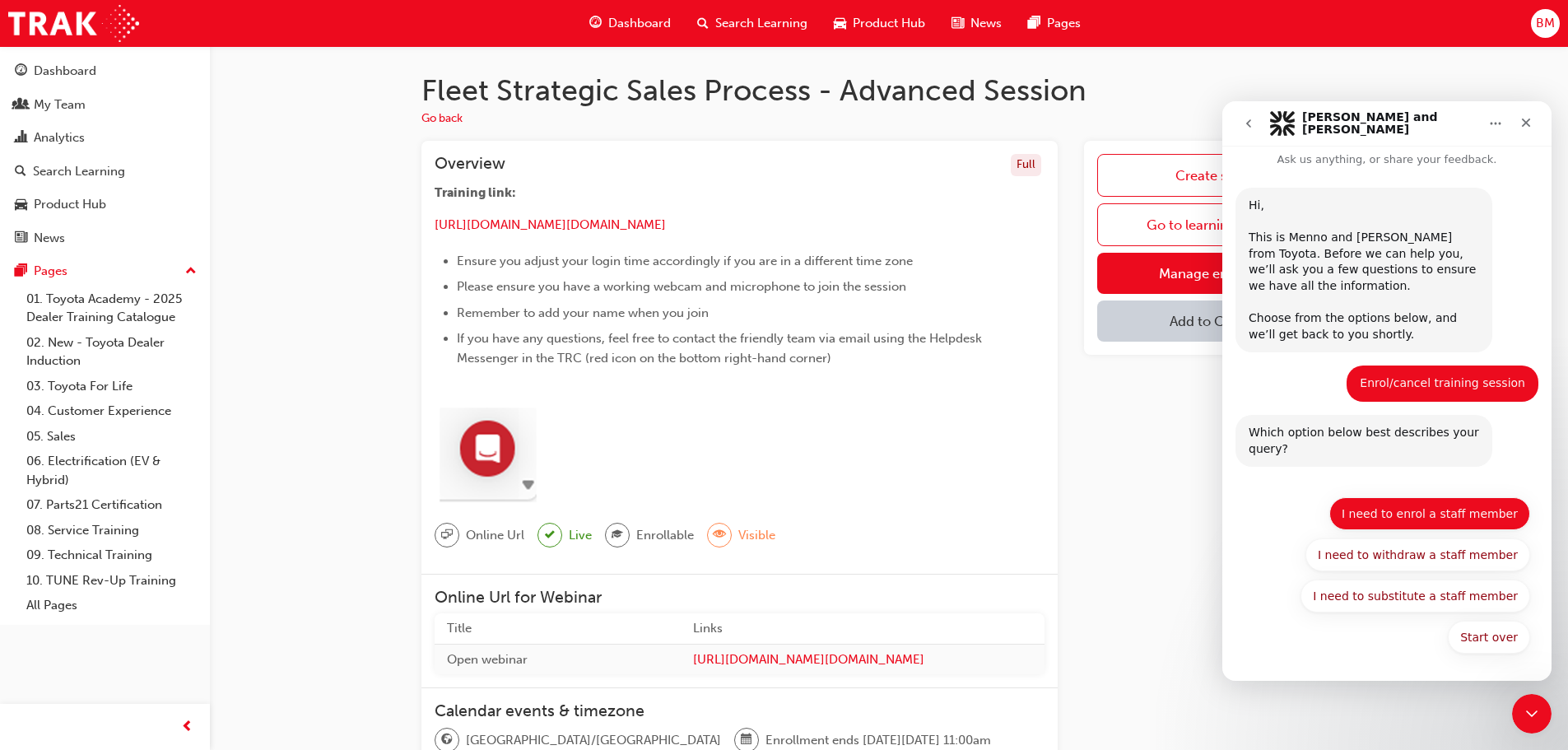
click at [1378, 519] on button "I need to enrol a staff member" at bounding box center [1429, 514] width 201 height 33
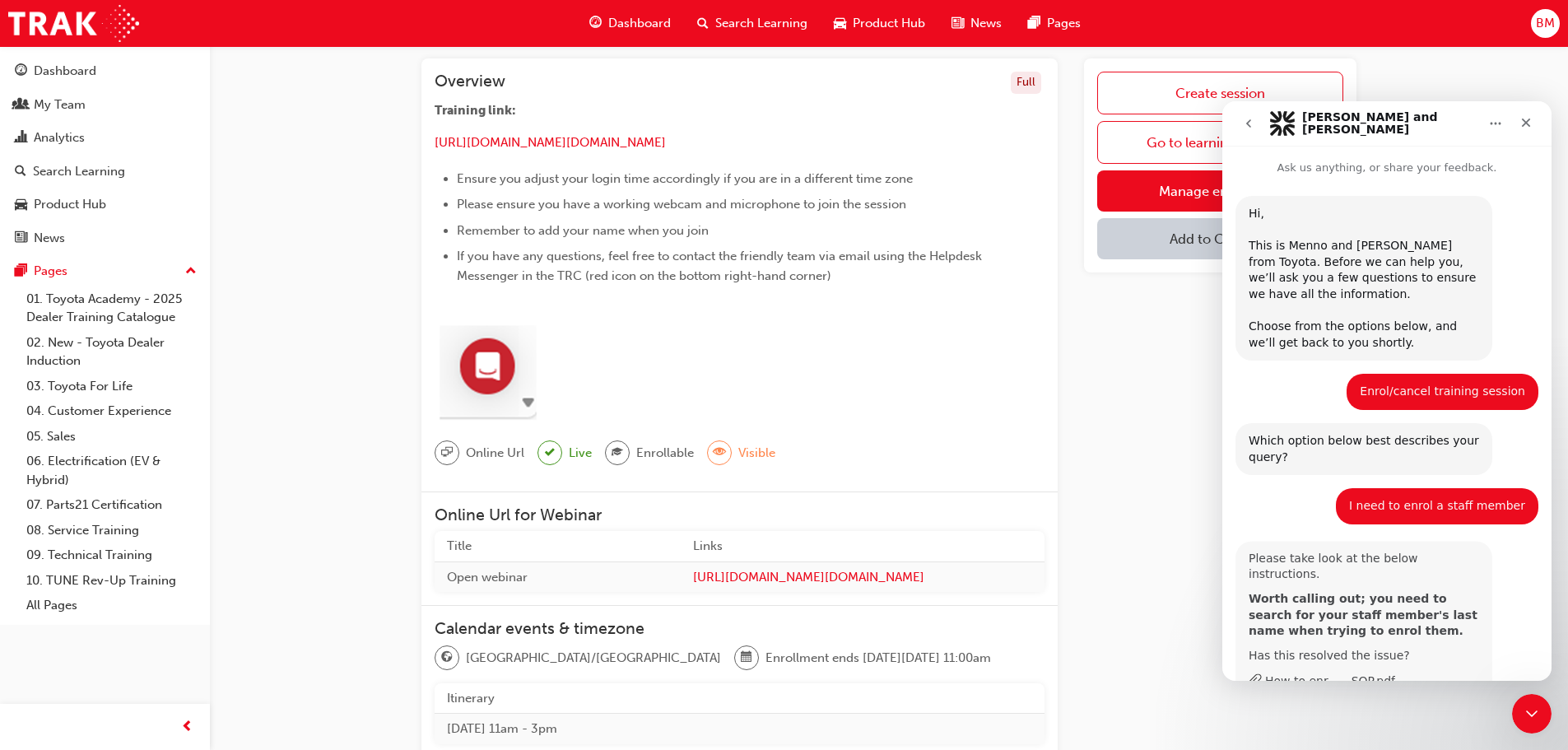
scroll to position [132, 0]
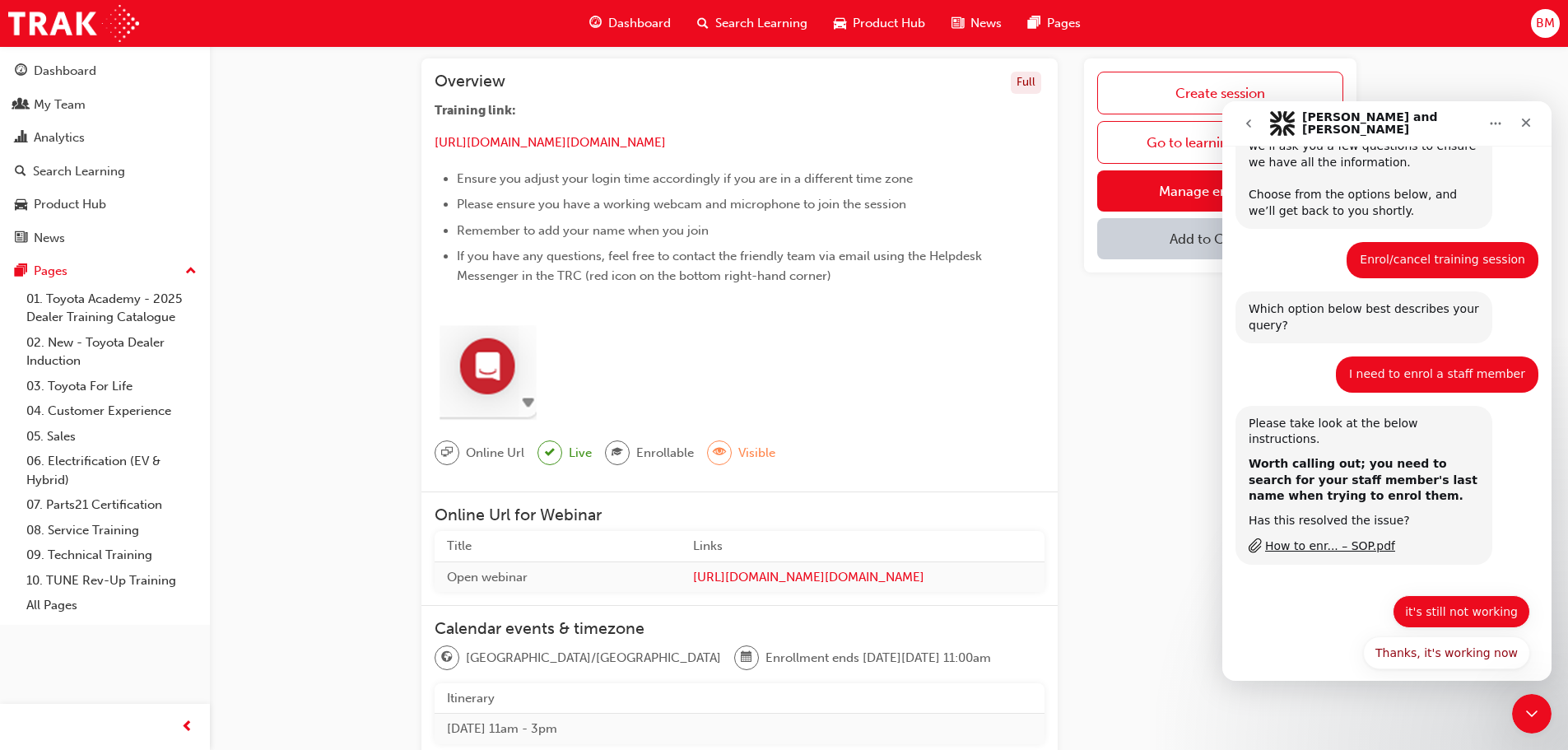
click at [1456, 600] on button "it's still not working" at bounding box center [1461, 611] width 138 height 33
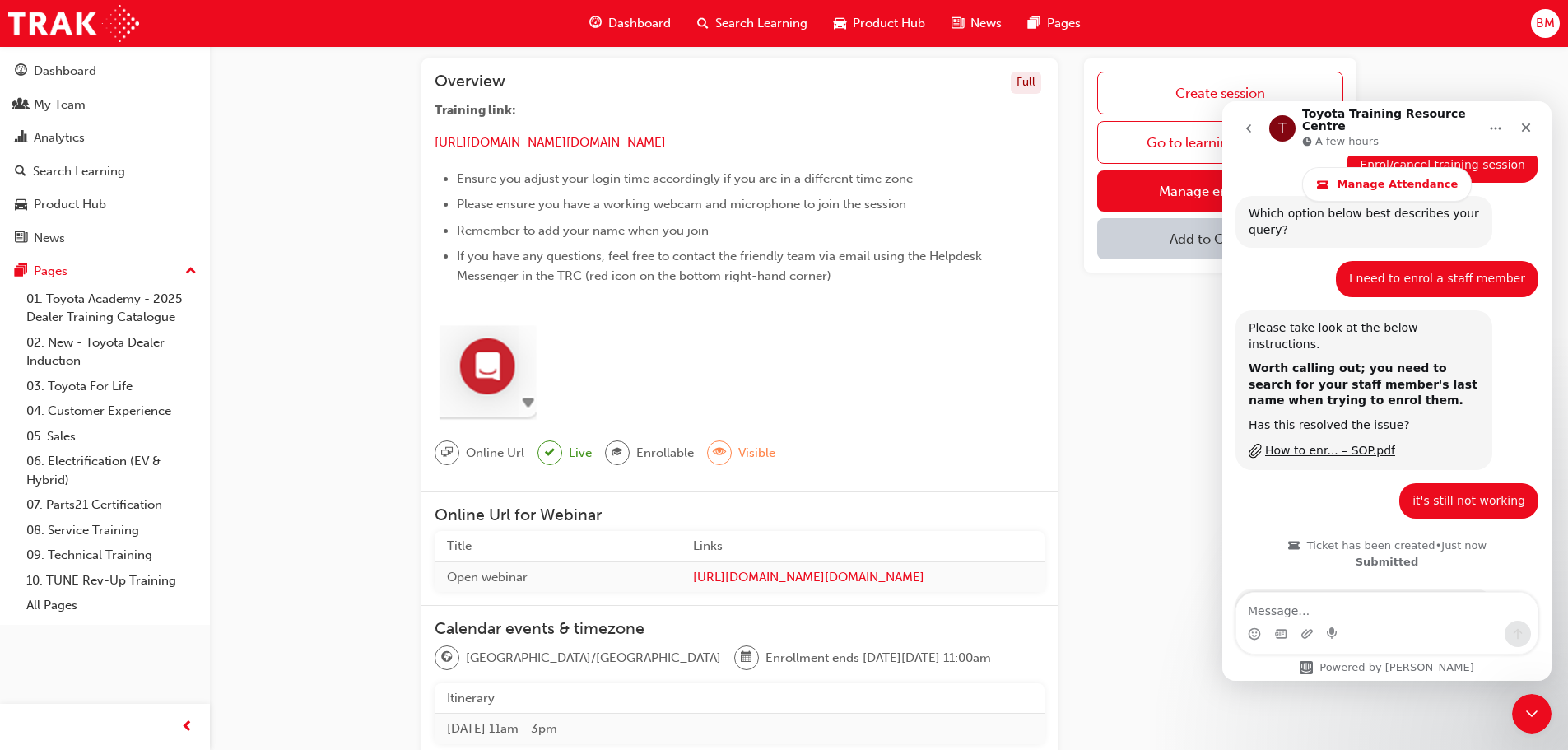
scroll to position [402, 0]
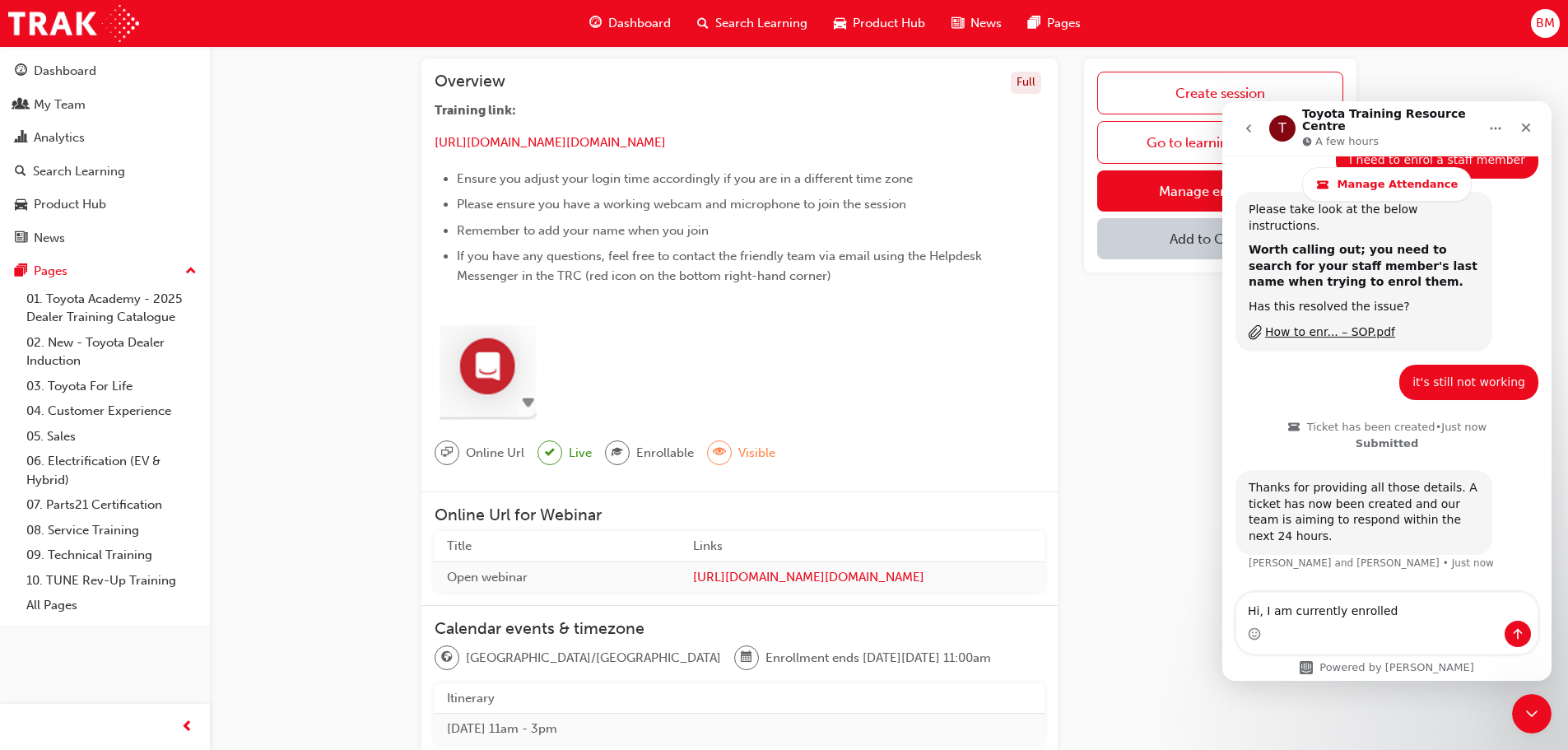
click at [1398, 607] on textarea "Hi, I am currently enrolled" at bounding box center [1386, 607] width 301 height 28
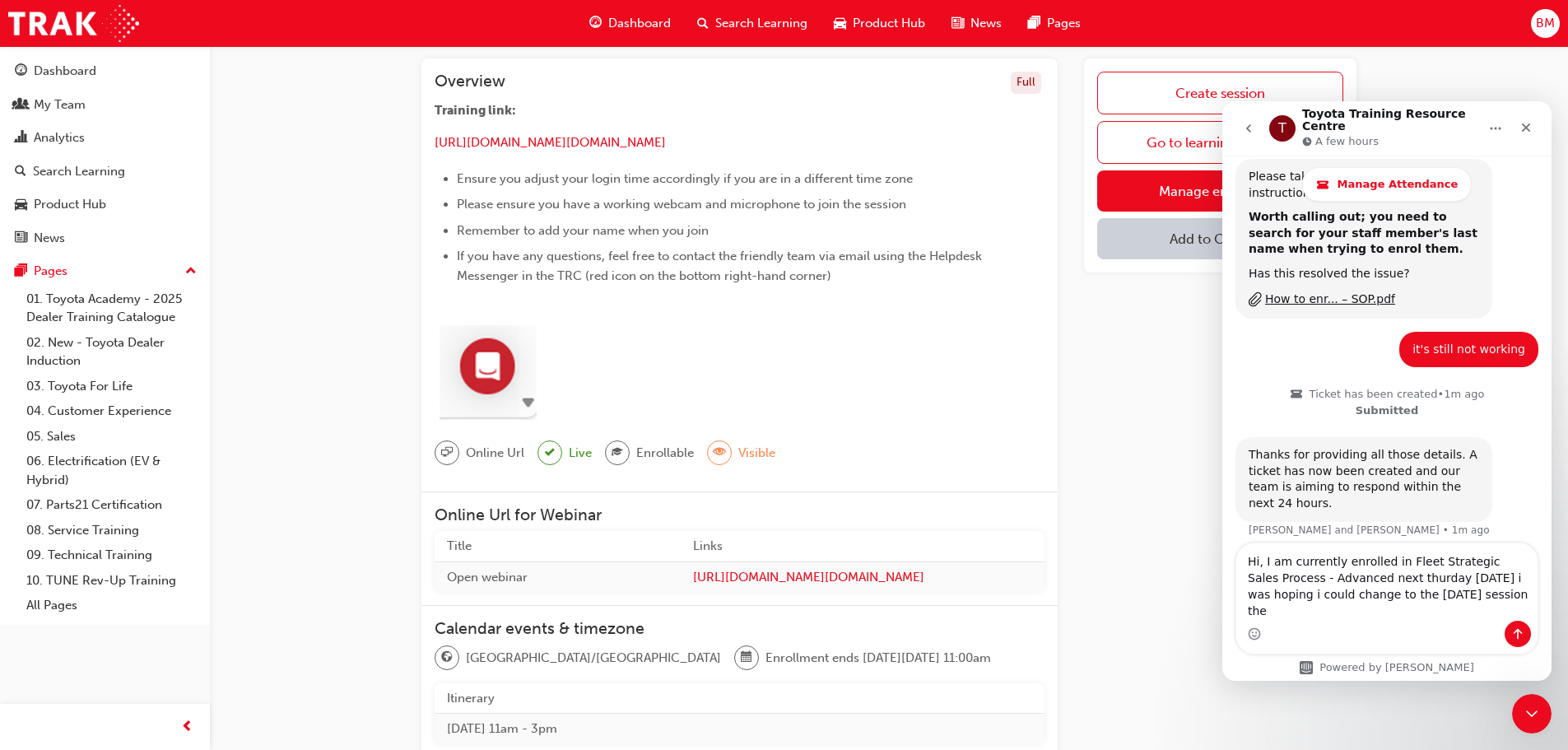
scroll to position [451, 0]
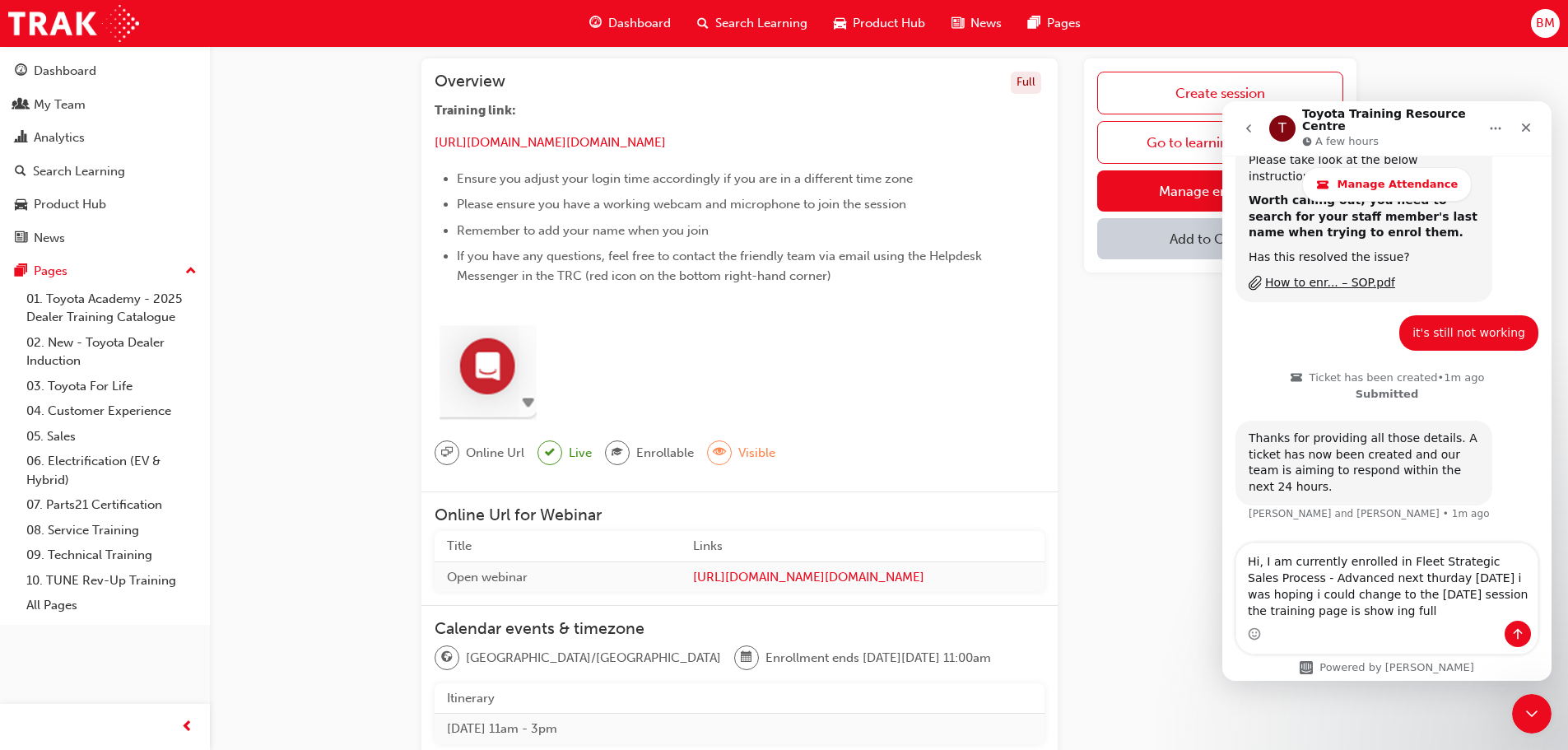
click at [1378, 611] on textarea "Hi, I am currently enrolled in Fleet Strategic Sales Process - Advanced next th…" at bounding box center [1386, 582] width 301 height 77
click at [1397, 575] on textarea "Hi, I am currently enrolled in Fleet Strategic Sales Process - Advanced next th…" at bounding box center [1386, 582] width 301 height 77
type textarea "Hi, I am currently enrolled in Fleet Strategic Sales Process - Advanced [DATE][…"
click at [1515, 634] on icon "Send a message…" at bounding box center [1517, 633] width 13 height 13
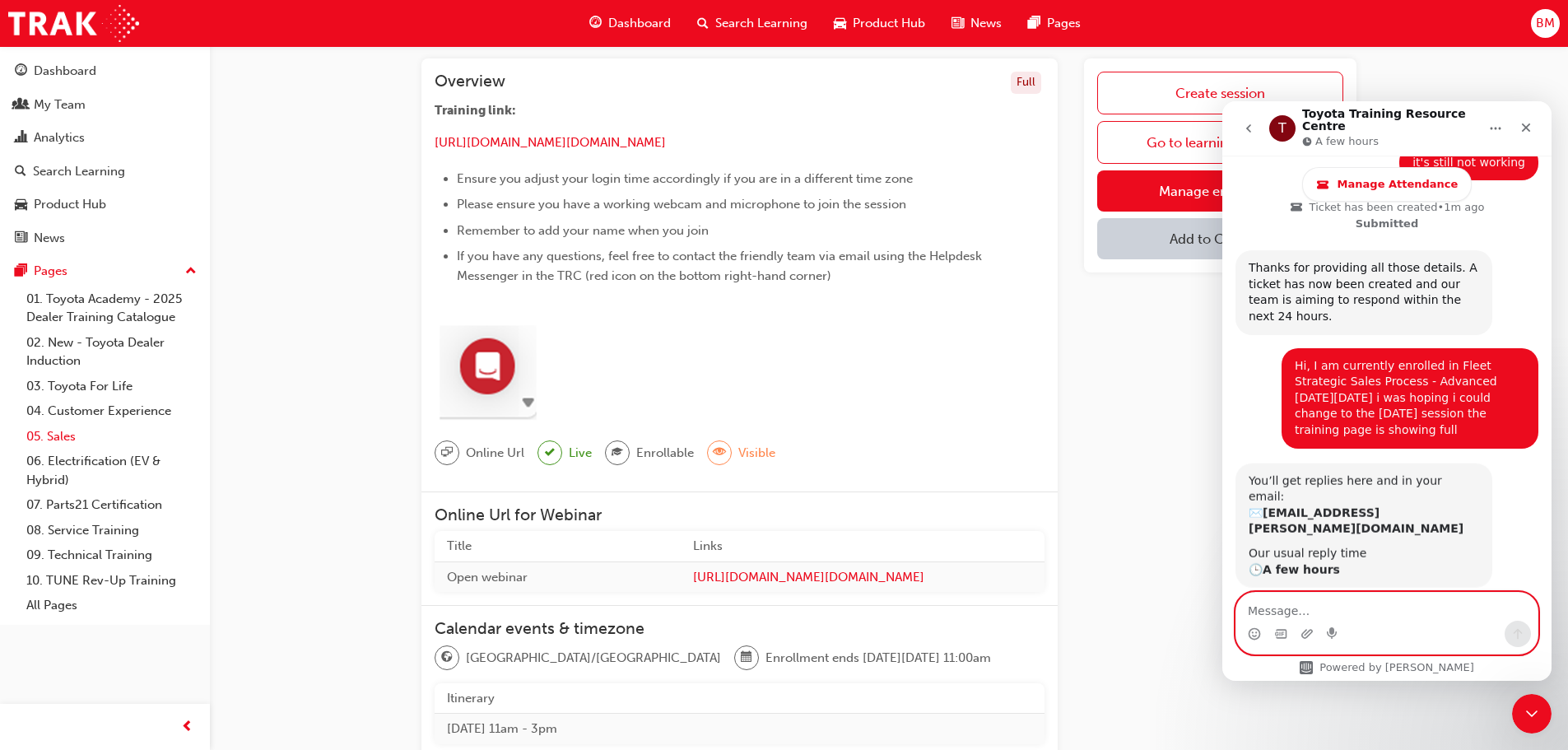
scroll to position [621, 0]
